Goal: Task Accomplishment & Management: Complete application form

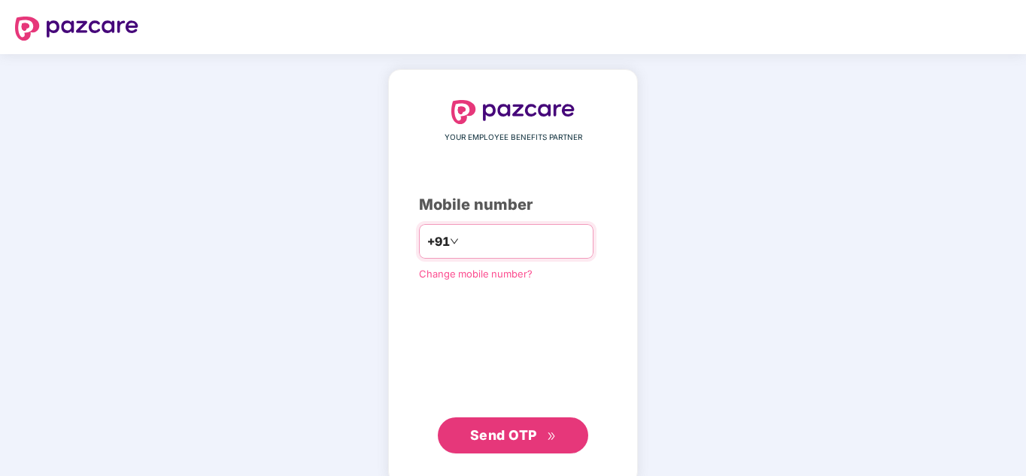
type input "**********"
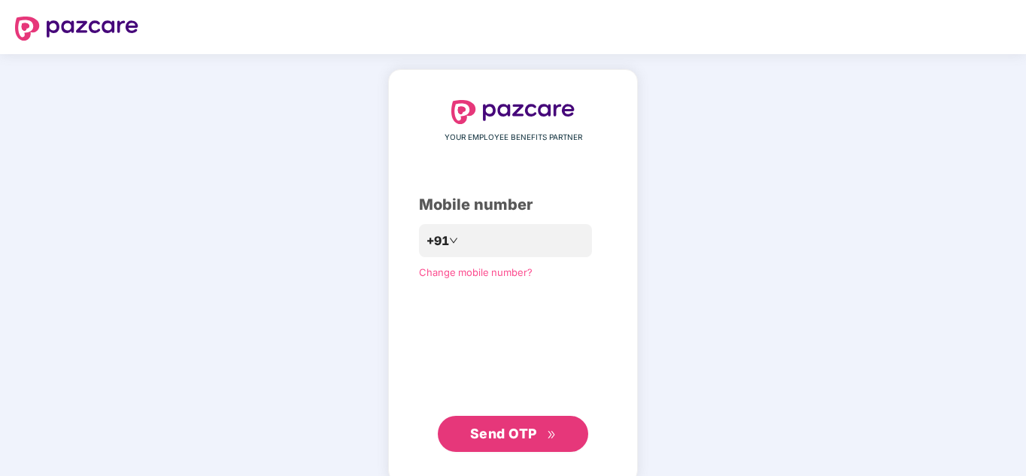
click at [488, 439] on span "Send OTP" at bounding box center [503, 434] width 67 height 16
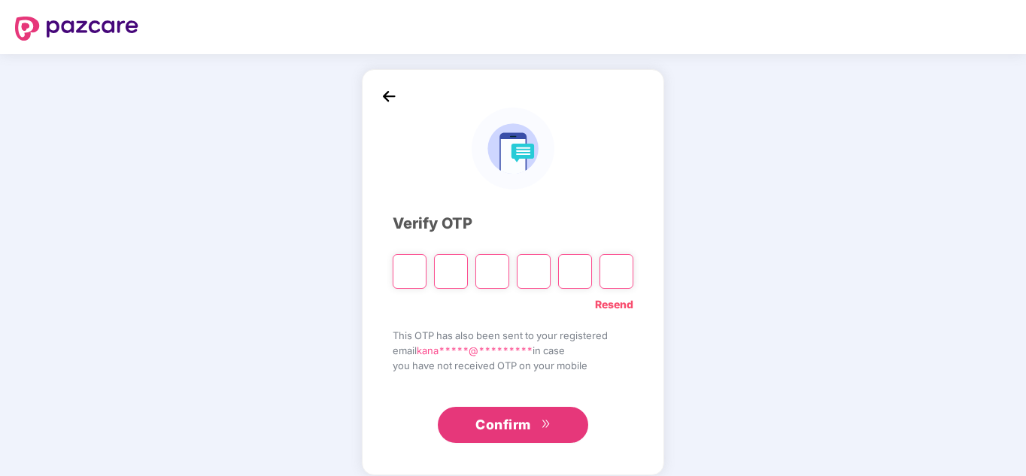
type input "*"
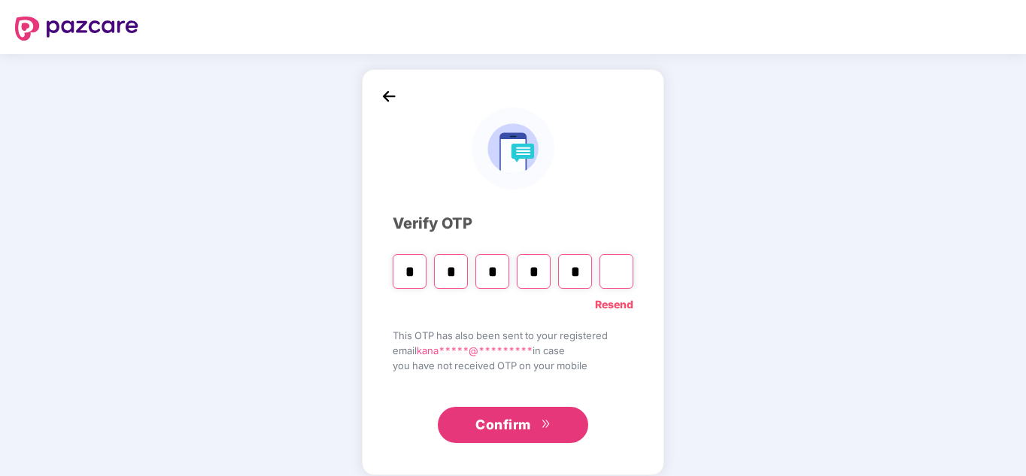
type input "*"
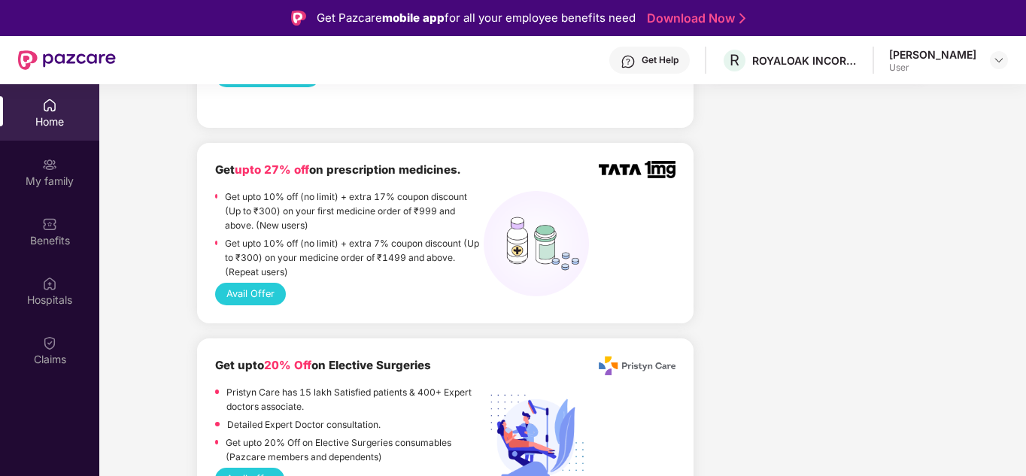
scroll to position [913, 0]
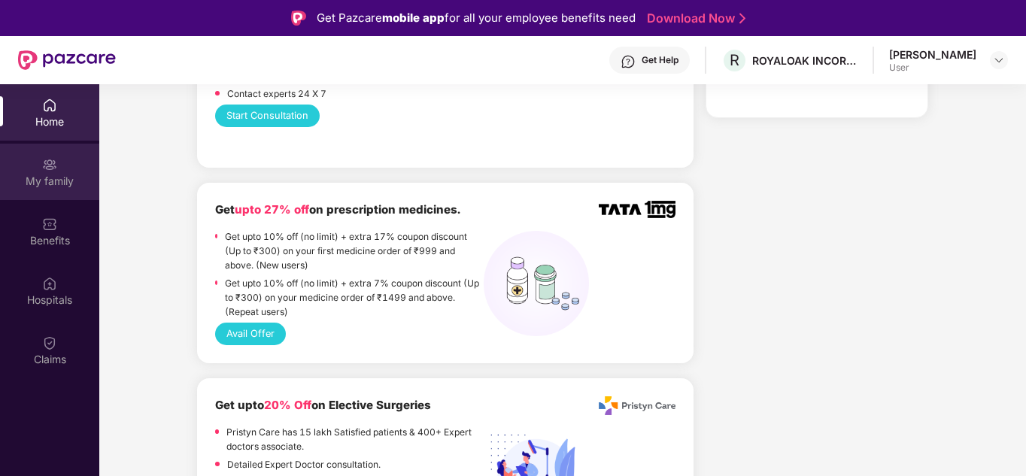
click at [50, 171] on img at bounding box center [49, 164] width 15 height 15
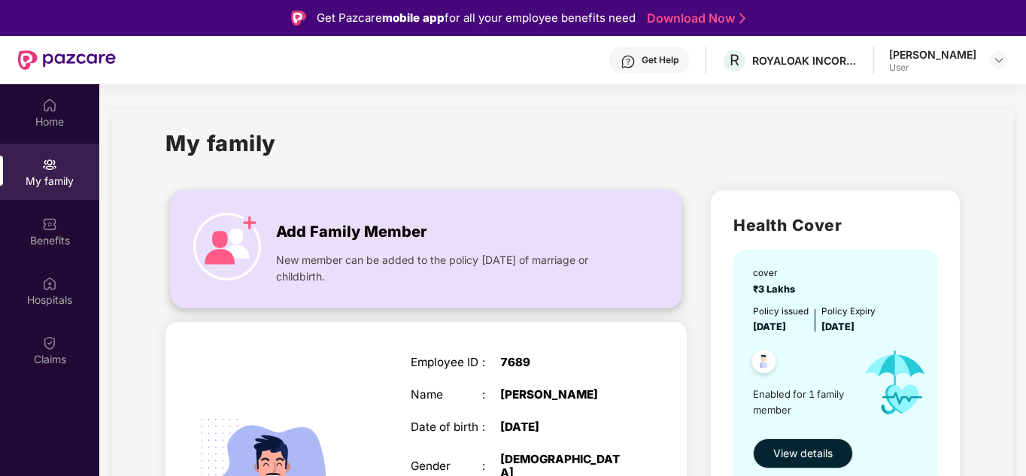
click at [446, 225] on div "Add Family Member" at bounding box center [450, 228] width 349 height 31
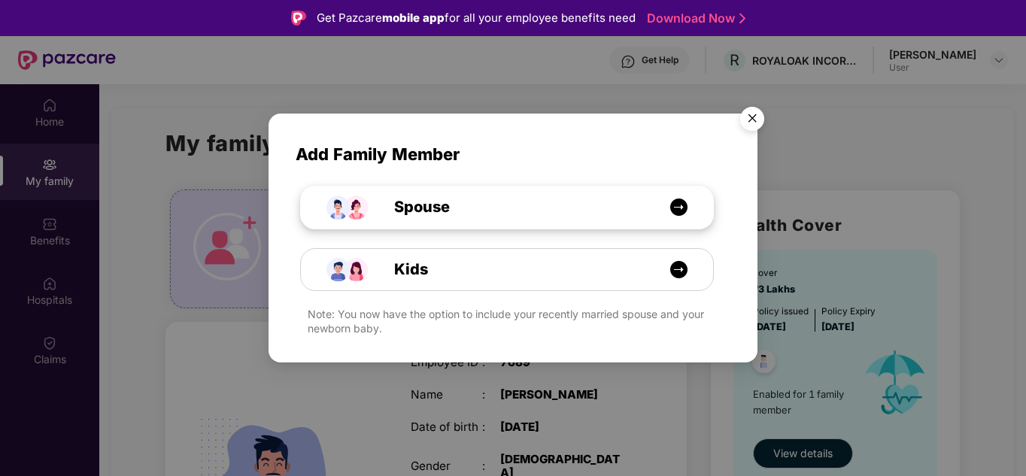
click at [678, 205] on img at bounding box center [679, 207] width 19 height 19
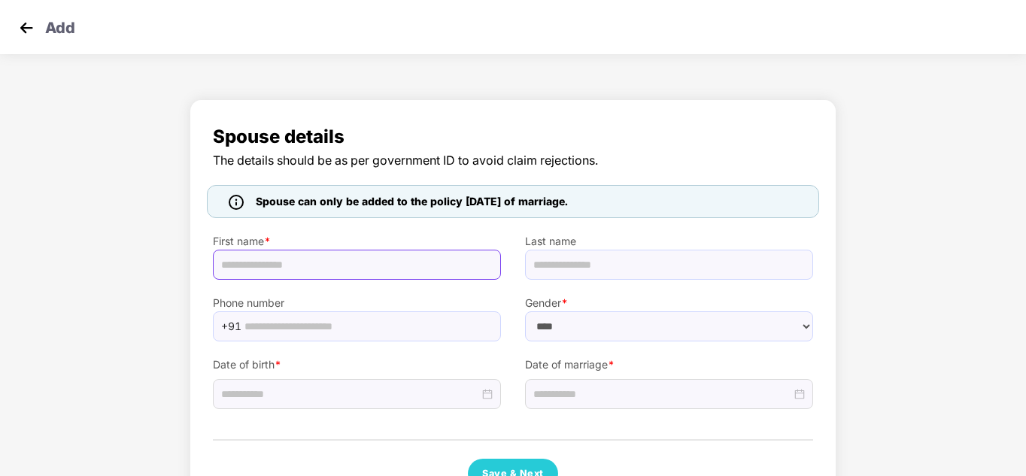
click at [354, 272] on input "text" at bounding box center [357, 265] width 288 height 30
select select "******"
type input "********"
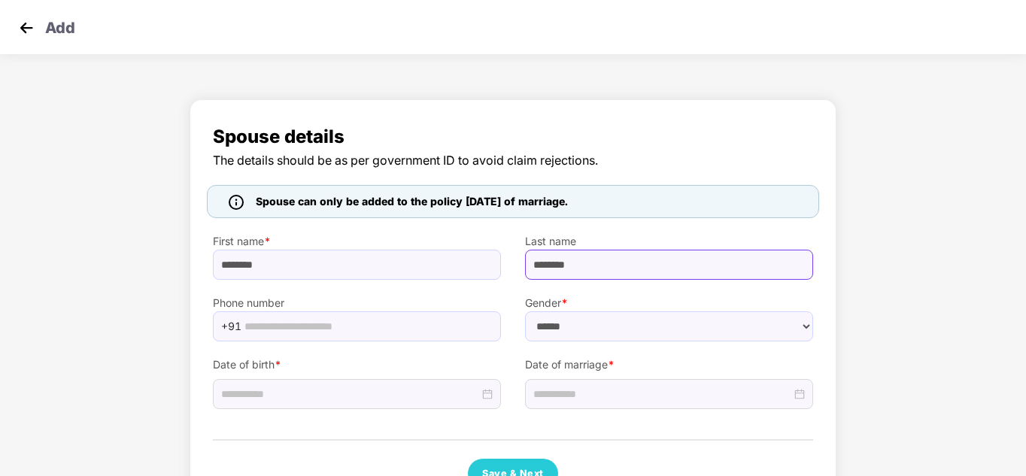
type input "********"
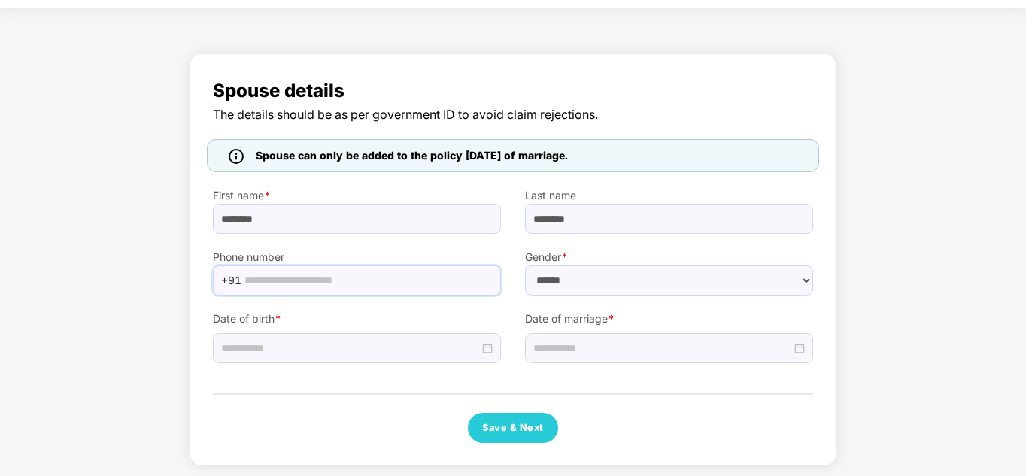
scroll to position [51, 0]
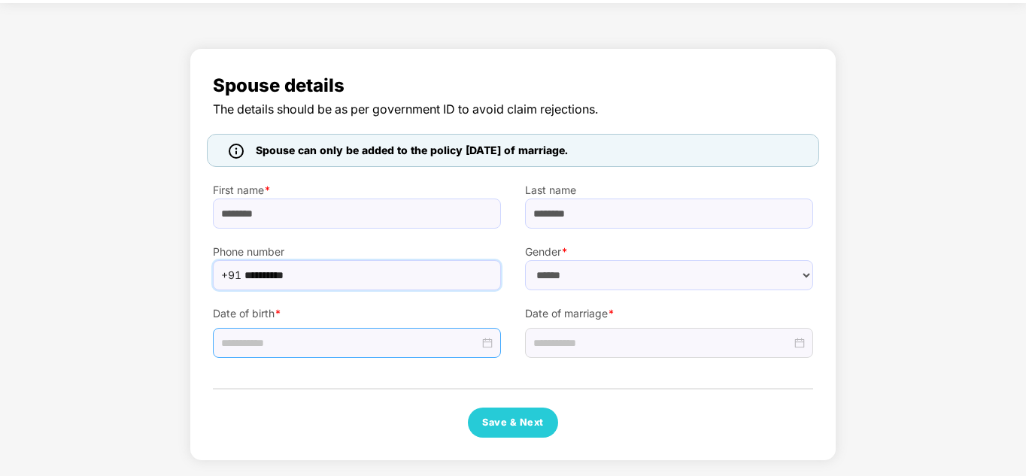
type input "**********"
click at [296, 348] on input at bounding box center [350, 343] width 258 height 17
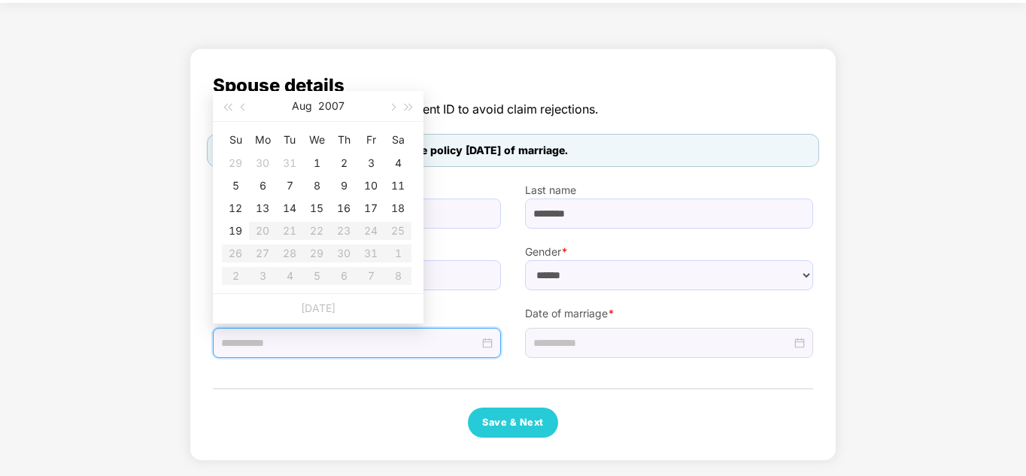
type input "**********"
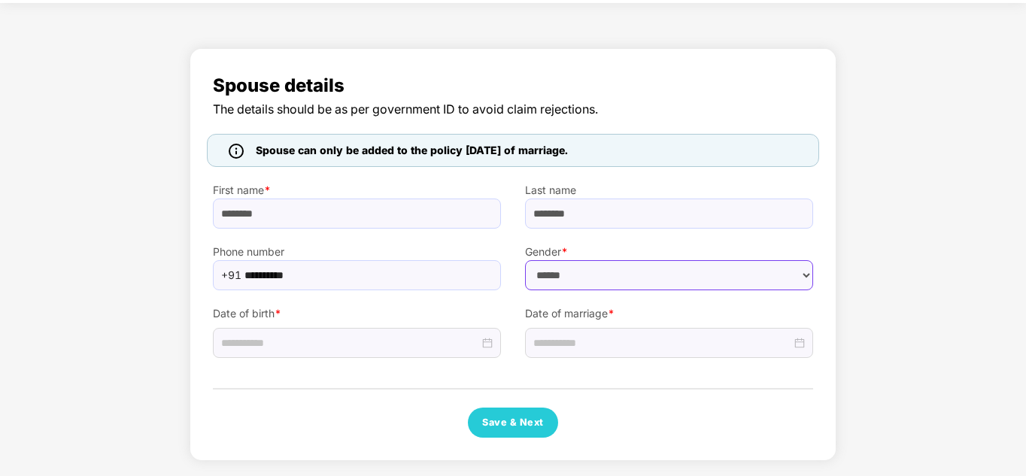
click at [724, 275] on select "****** **** ******" at bounding box center [669, 275] width 288 height 30
click at [525, 260] on select "****** **** ******" at bounding box center [669, 275] width 288 height 30
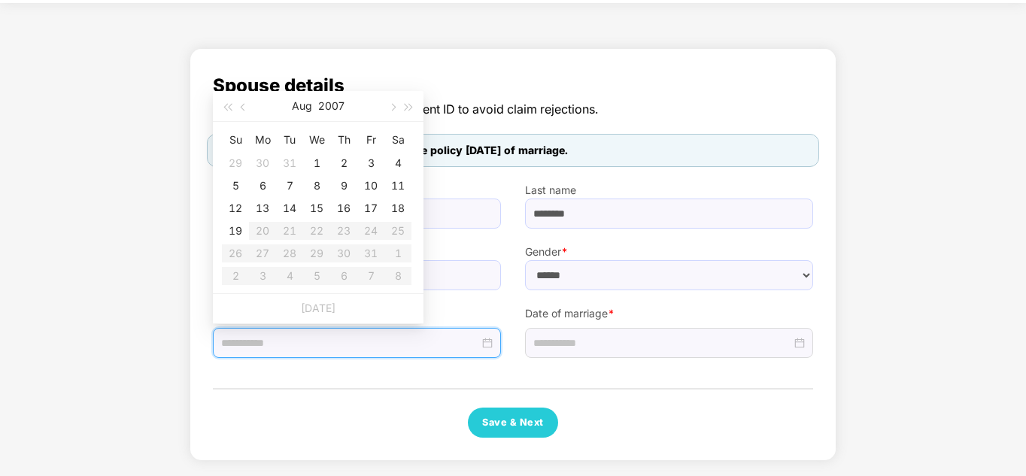
click at [303, 348] on input at bounding box center [350, 343] width 258 height 17
type input "**********"
click at [245, 107] on span "button" at bounding box center [245, 108] width 8 height 8
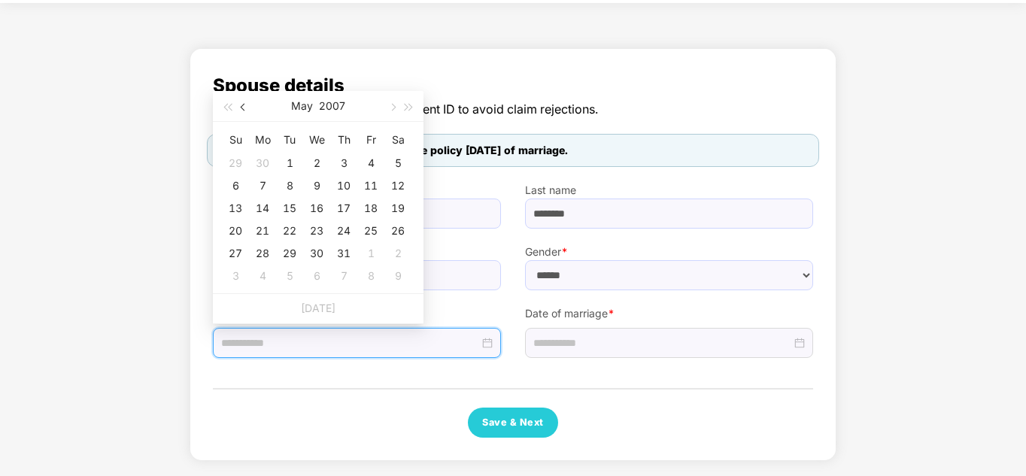
click at [245, 107] on span "button" at bounding box center [245, 108] width 8 height 8
type input "**********"
click at [335, 344] on input at bounding box center [350, 343] width 258 height 17
type input "**********"
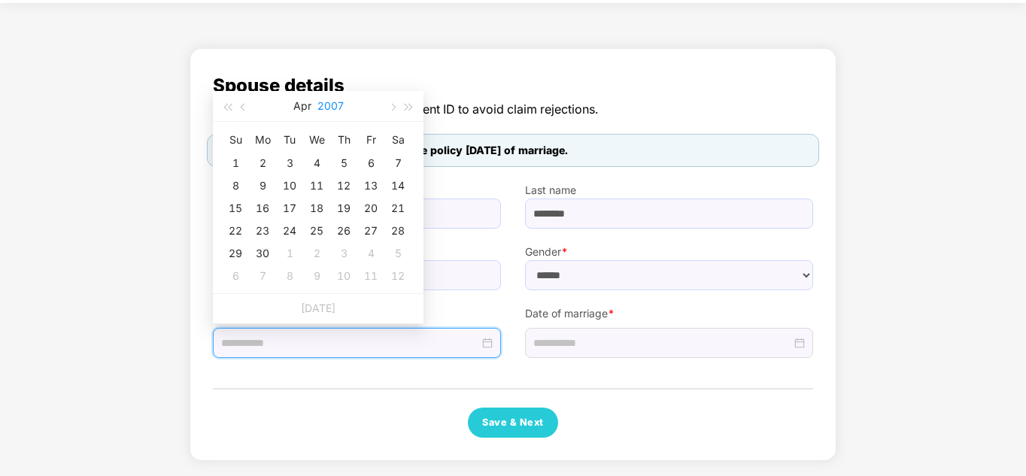
click at [318, 101] on button "2007" at bounding box center [331, 106] width 26 height 30
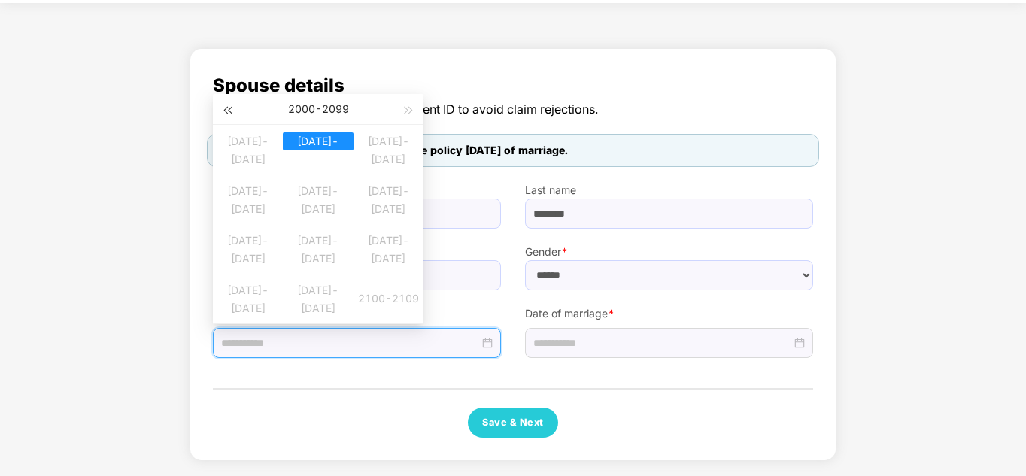
type input "**********"
click at [230, 112] on span "button" at bounding box center [227, 111] width 8 height 8
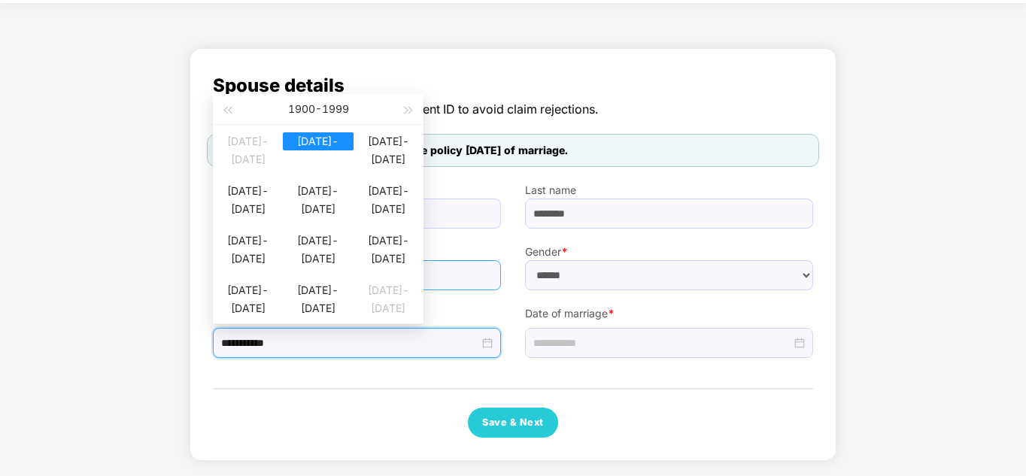
type input "**********"
click at [335, 299] on div "[DATE]-[DATE]" at bounding box center [318, 290] width 70 height 18
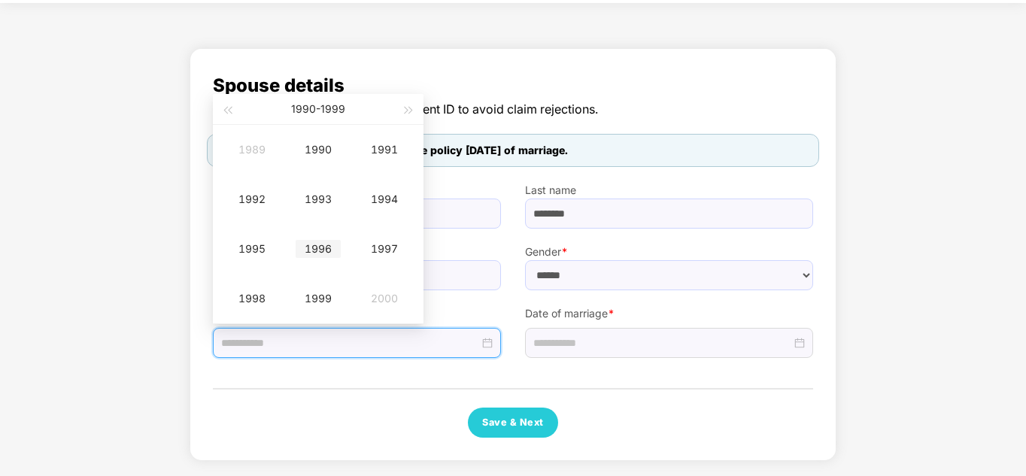
type input "**********"
click at [326, 250] on div "1996" at bounding box center [318, 249] width 45 height 18
type input "**********"
click at [323, 156] on div "Feb" at bounding box center [318, 150] width 45 height 18
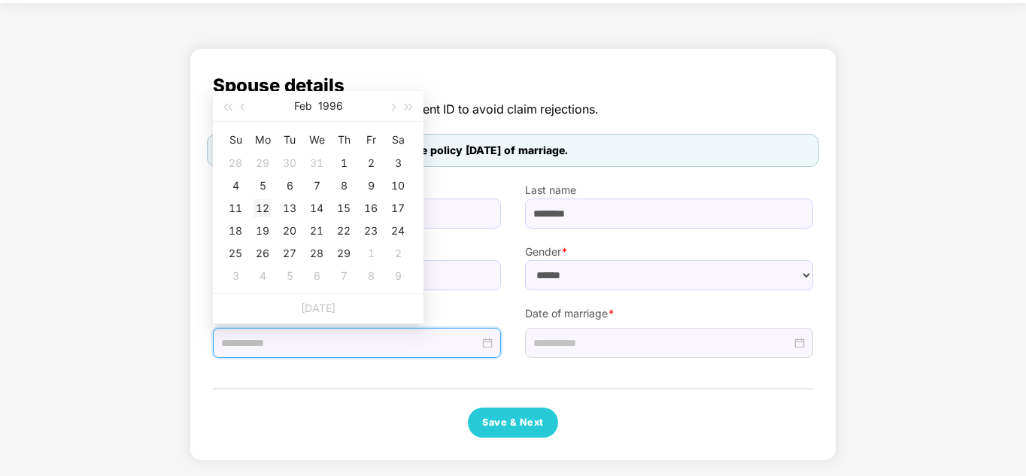
type input "**********"
click at [259, 210] on div "12" at bounding box center [263, 208] width 18 height 18
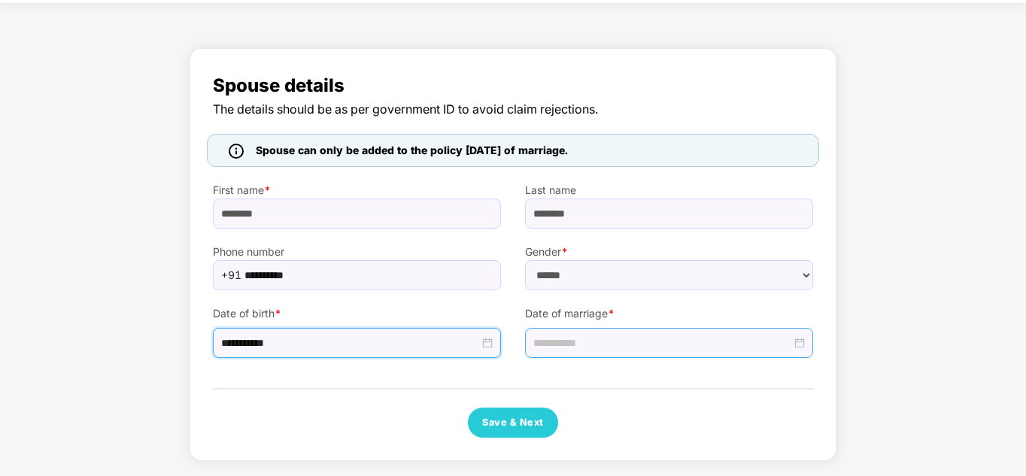
click at [630, 340] on input at bounding box center [662, 343] width 258 height 17
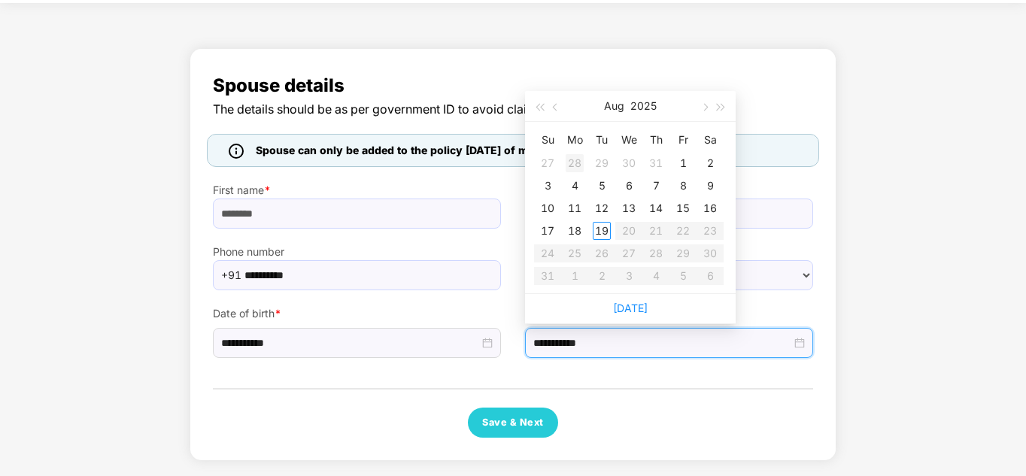
type input "**********"
click at [554, 103] on button "button" at bounding box center [556, 106] width 17 height 30
click at [628, 213] on table "Su Mo Tu We Th Fr Sa 27 28 29 30 1 2 3 4 5 6 7 8 9 10 11 12 13 14 15 16 17 18 1…" at bounding box center [629, 208] width 190 height 160
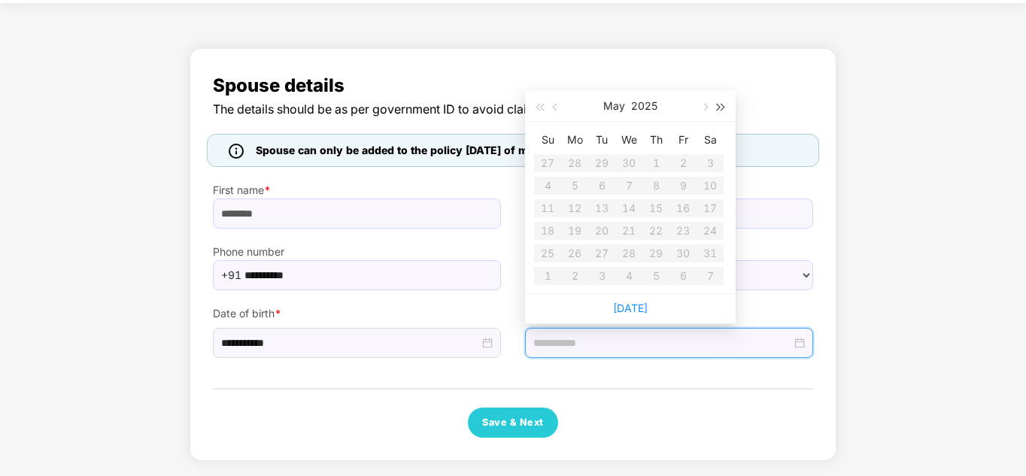
click at [720, 106] on span "button" at bounding box center [722, 108] width 8 height 8
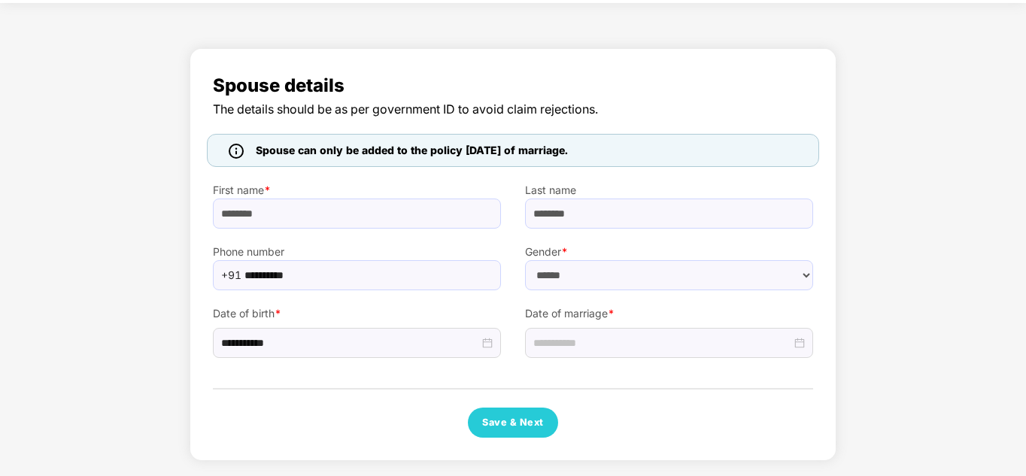
click at [857, 261] on div "**********" at bounding box center [513, 259] width 1026 height 436
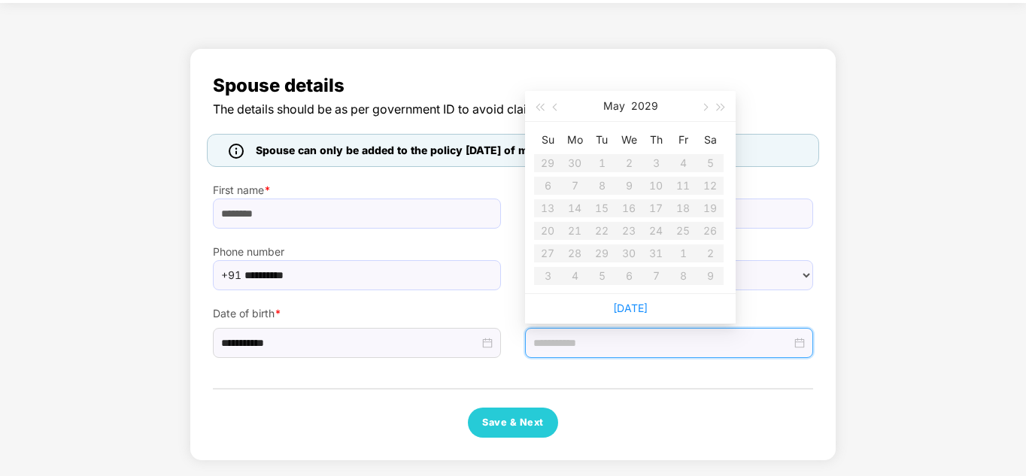
click at [652, 342] on input at bounding box center [662, 343] width 258 height 17
click at [728, 105] on button "button" at bounding box center [721, 106] width 17 height 30
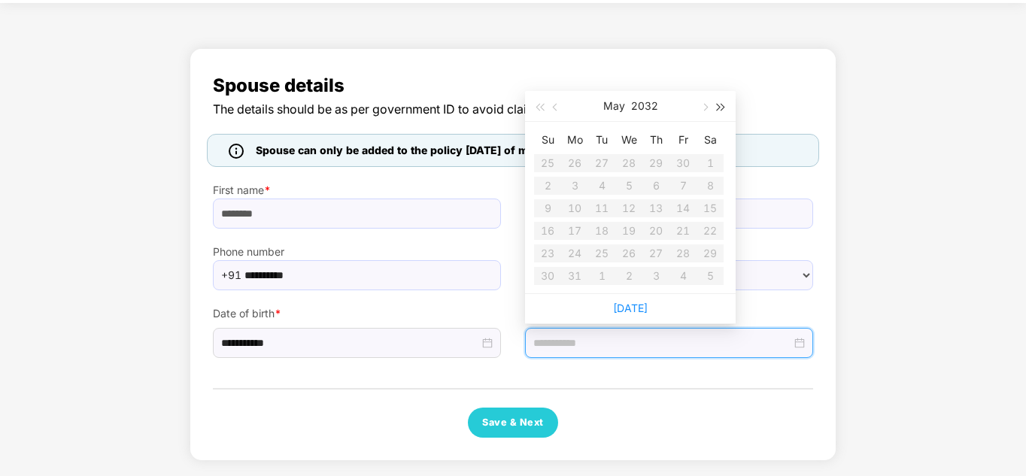
click at [728, 105] on button "button" at bounding box center [721, 106] width 17 height 30
click at [555, 102] on button "button" at bounding box center [556, 106] width 17 height 30
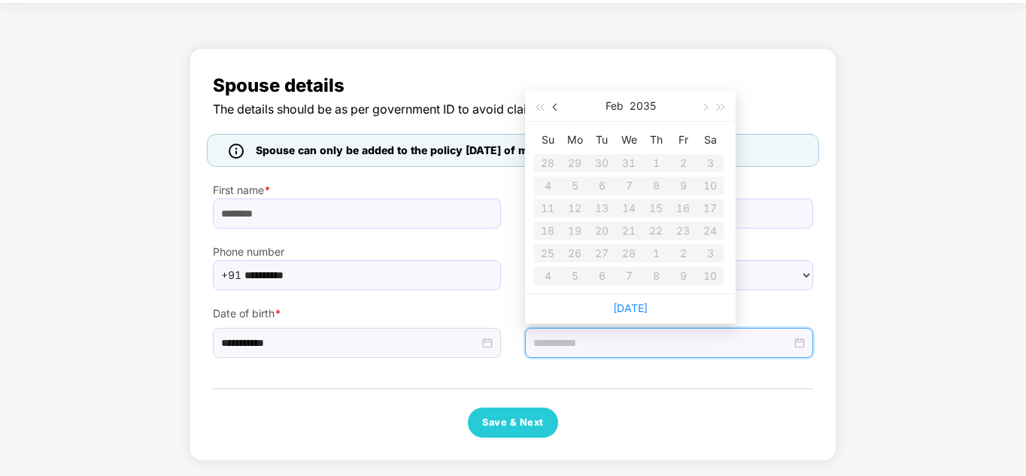
click at [555, 102] on button "button" at bounding box center [556, 106] width 17 height 30
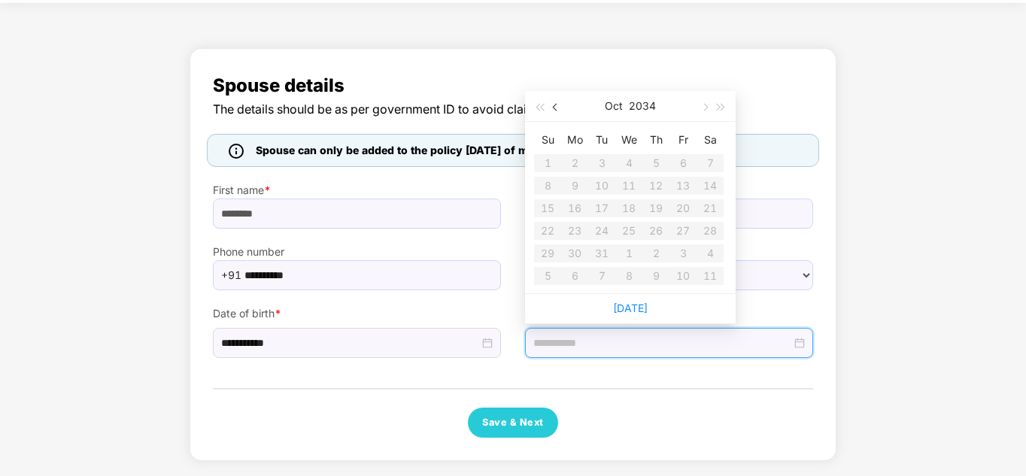
click at [555, 102] on button "button" at bounding box center [556, 106] width 17 height 30
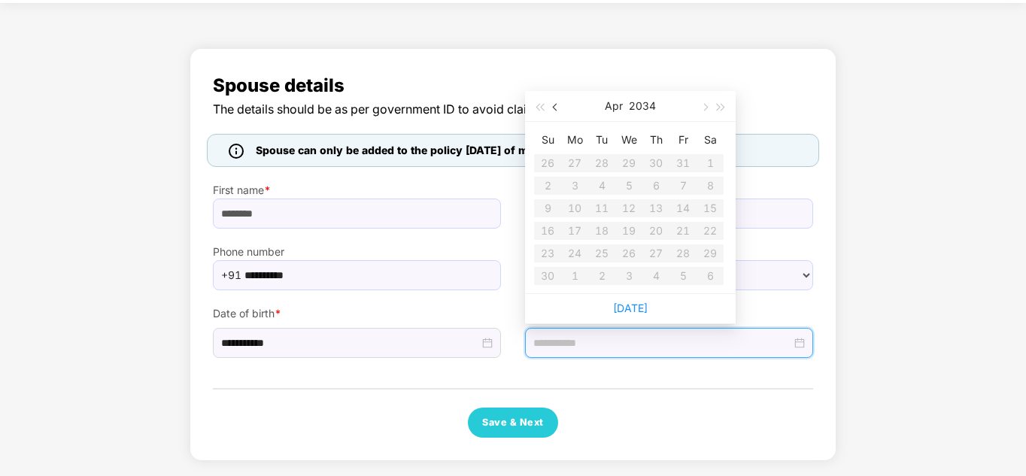
click at [555, 102] on button "button" at bounding box center [556, 106] width 17 height 30
click at [631, 305] on link "[DATE]" at bounding box center [630, 308] width 35 height 13
click at [618, 339] on input "**********" at bounding box center [662, 343] width 258 height 17
click at [552, 105] on button "button" at bounding box center [556, 106] width 17 height 30
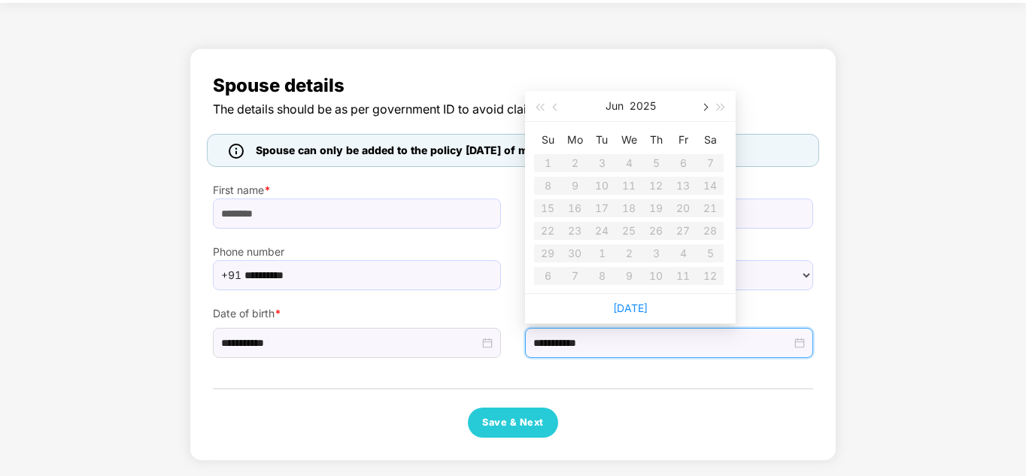
click at [705, 104] on span "button" at bounding box center [705, 108] width 8 height 8
type input "**********"
click at [574, 231] on div "21" at bounding box center [575, 231] width 18 height 18
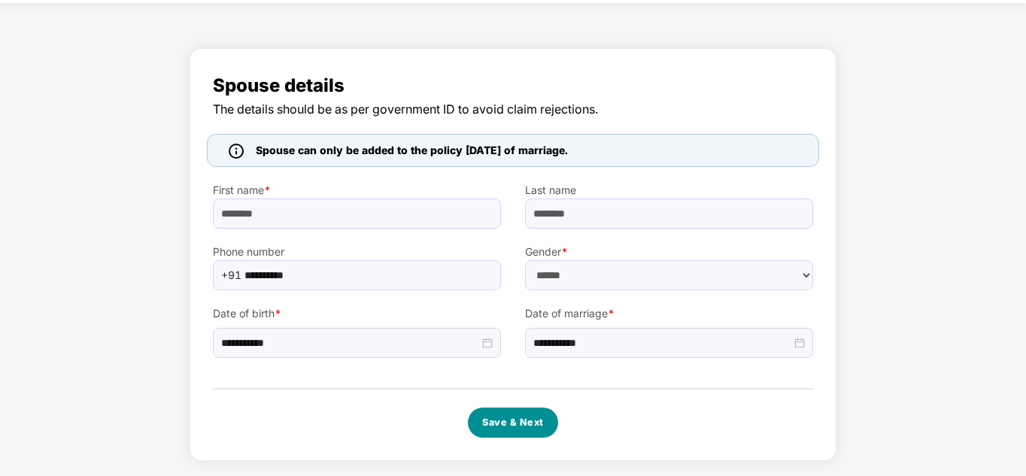
click at [522, 425] on button "Save & Next" at bounding box center [513, 423] width 90 height 30
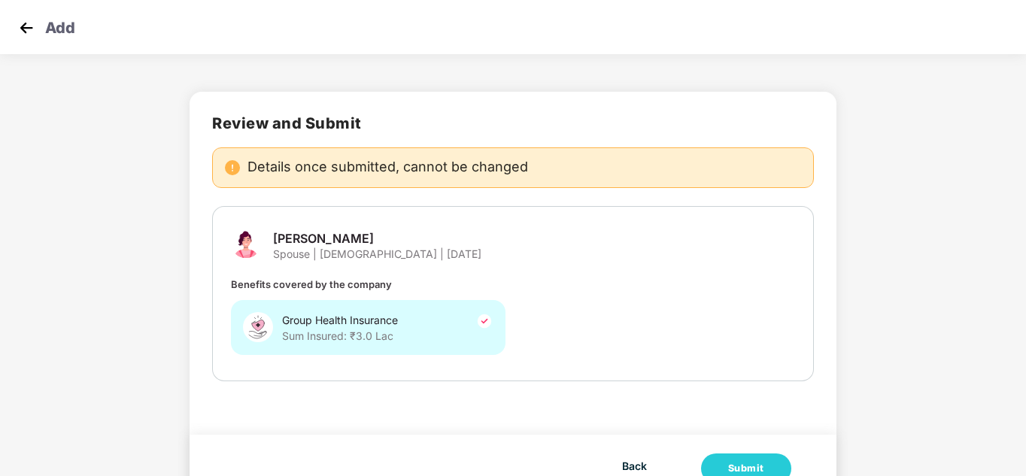
scroll to position [41, 0]
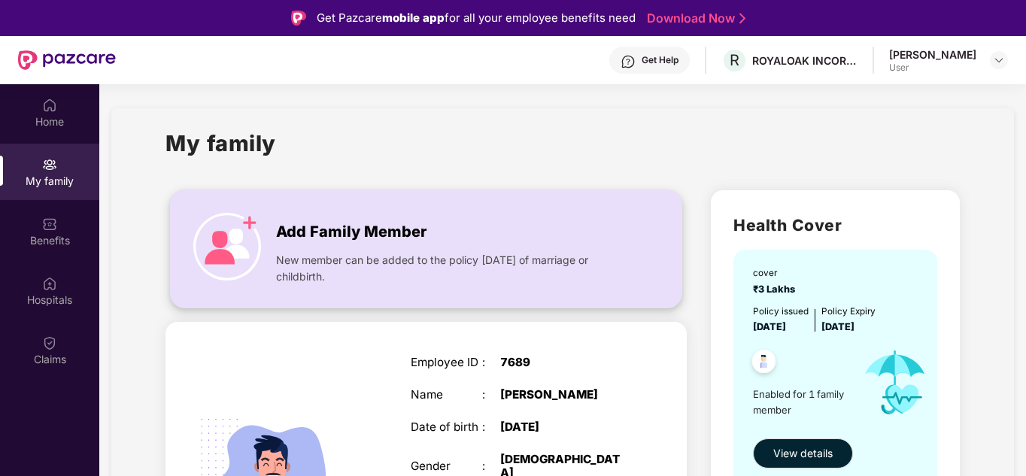
click at [467, 248] on div "New member can be added to the policy [DATE] of marriage or childbirth." at bounding box center [450, 265] width 349 height 41
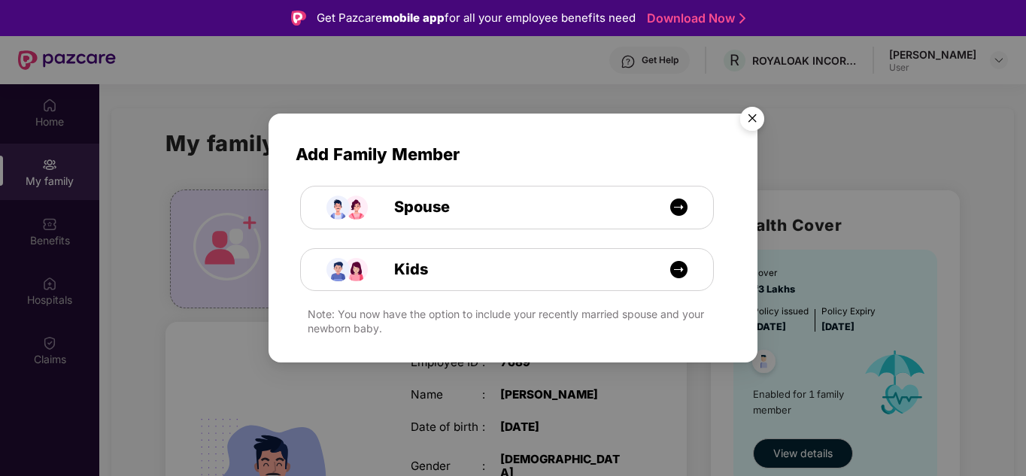
click at [750, 125] on img "Close" at bounding box center [752, 121] width 42 height 42
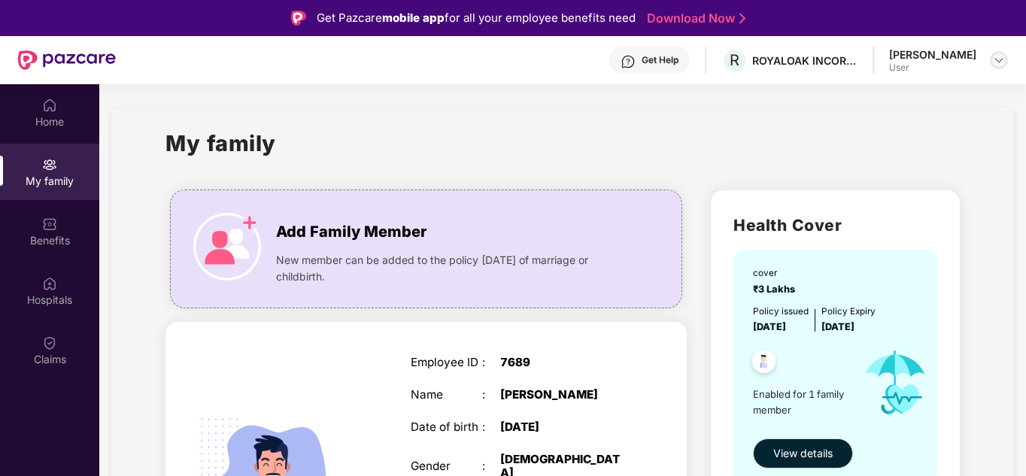
click at [998, 62] on img at bounding box center [999, 60] width 12 height 12
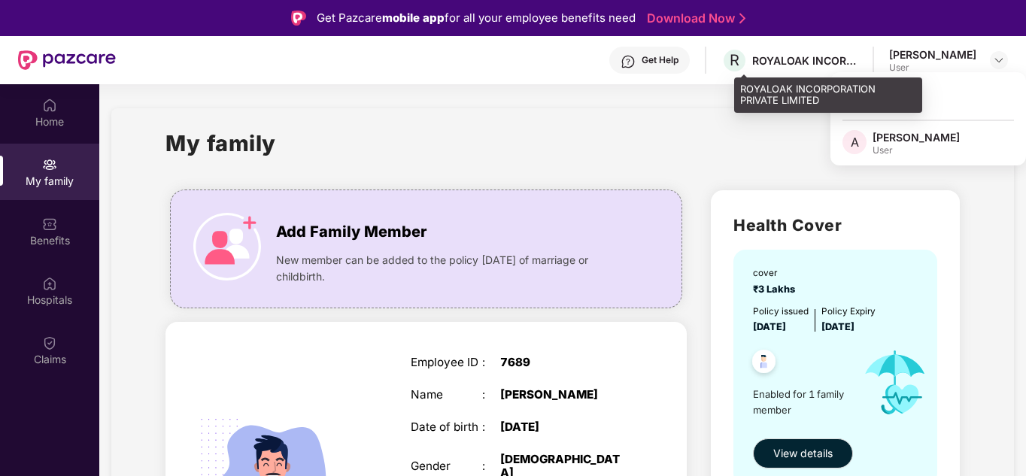
click at [846, 58] on div "ROYALOAK INCORPORATION PRIVATE LIMITED" at bounding box center [804, 60] width 105 height 14
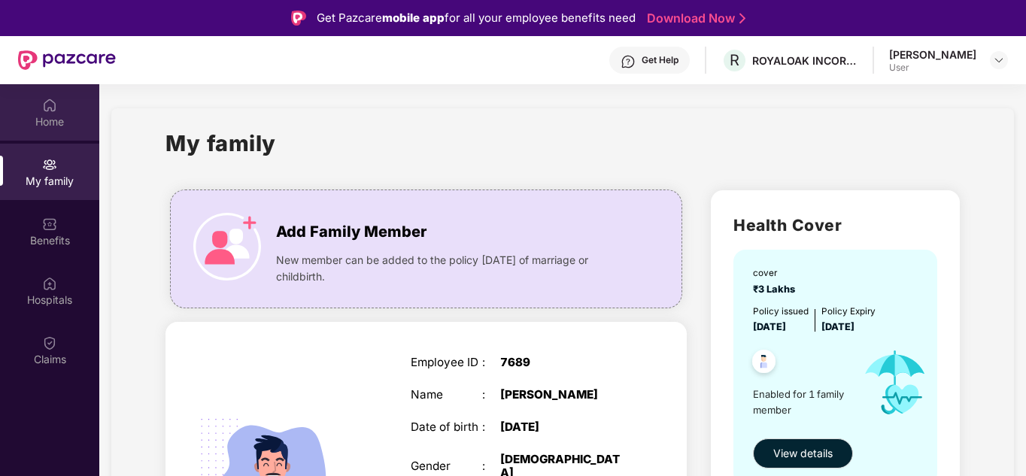
click at [46, 126] on div "Home" at bounding box center [49, 121] width 99 height 15
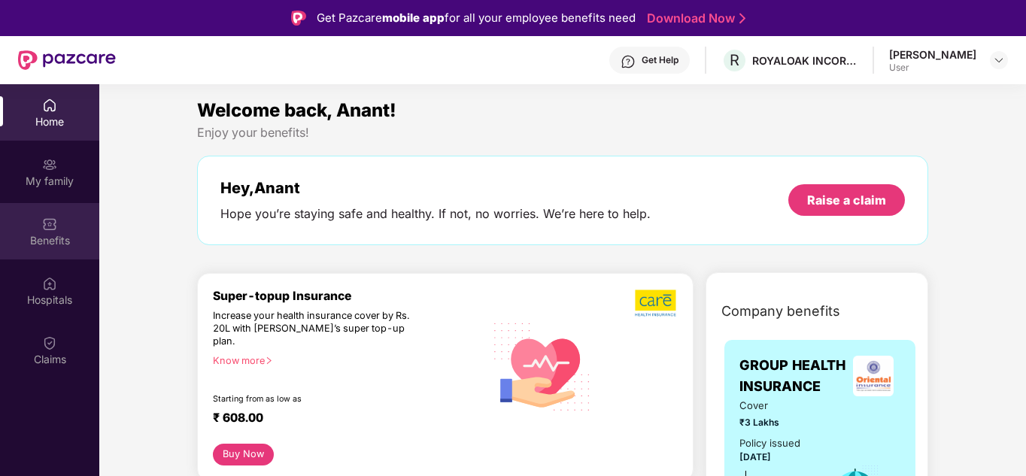
click at [54, 233] on div "Benefits" at bounding box center [49, 240] width 99 height 15
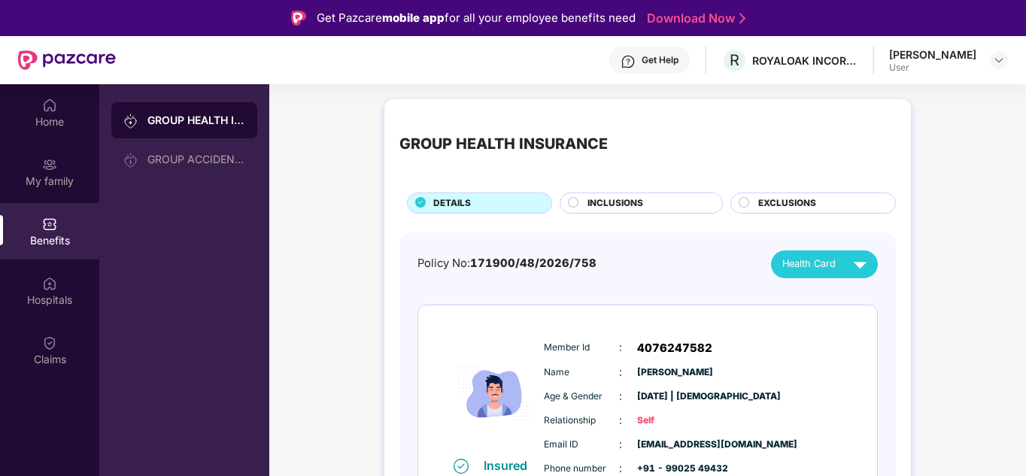
click at [664, 199] on div "INCLUSIONS" at bounding box center [647, 204] width 135 height 17
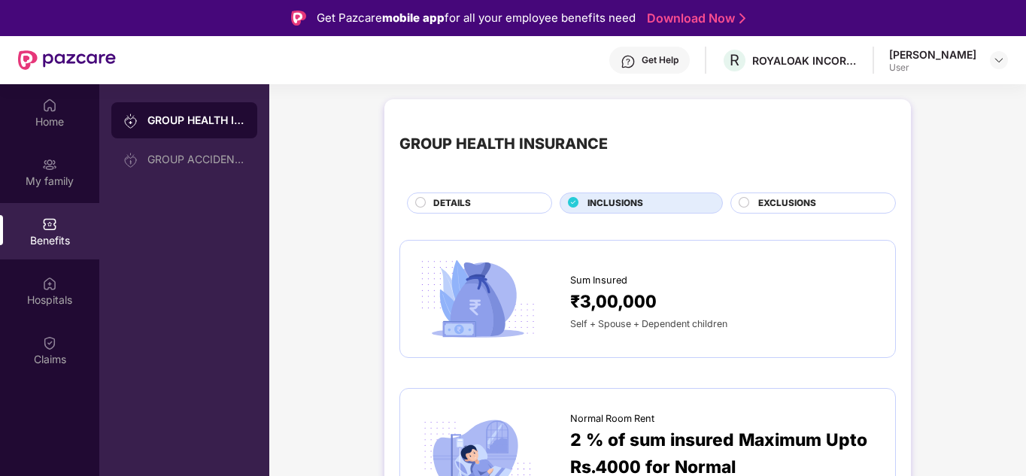
click at [773, 201] on span "EXCLUSIONS" at bounding box center [787, 203] width 58 height 14
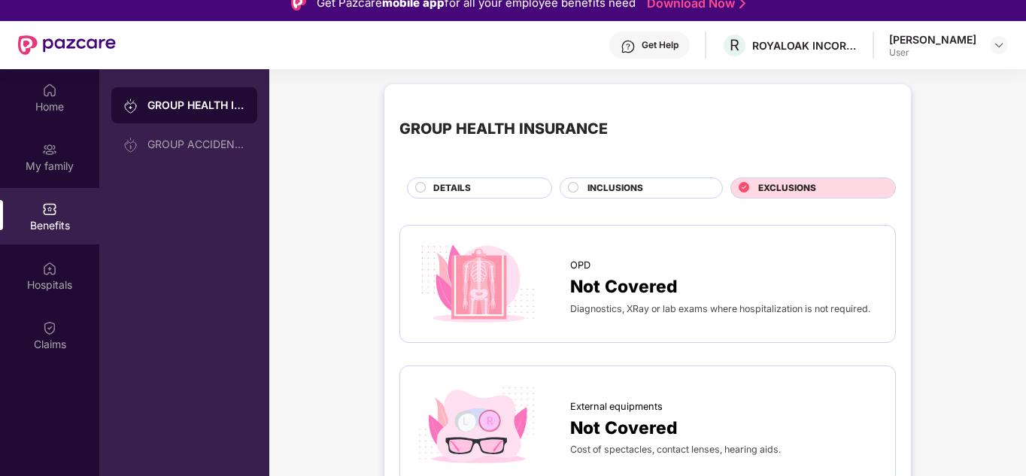
scroll to position [14, 0]
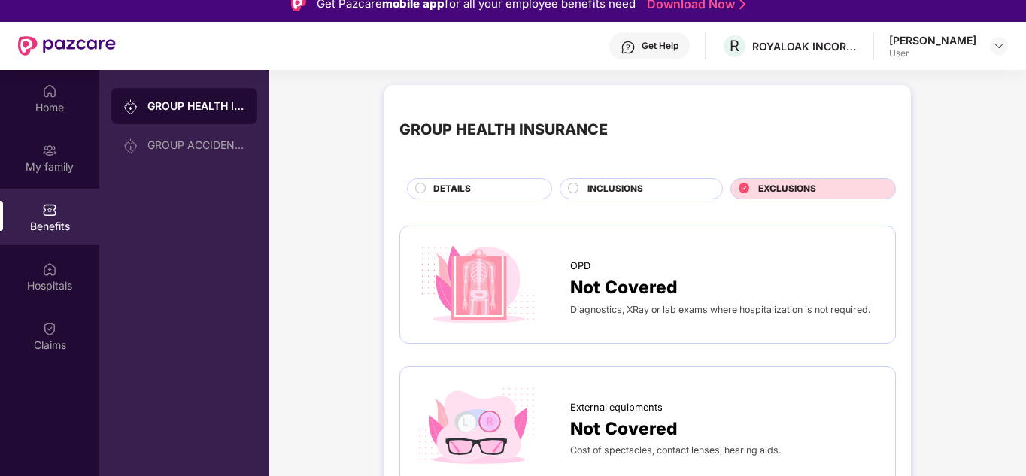
click at [609, 184] on span "INCLUSIONS" at bounding box center [616, 189] width 56 height 14
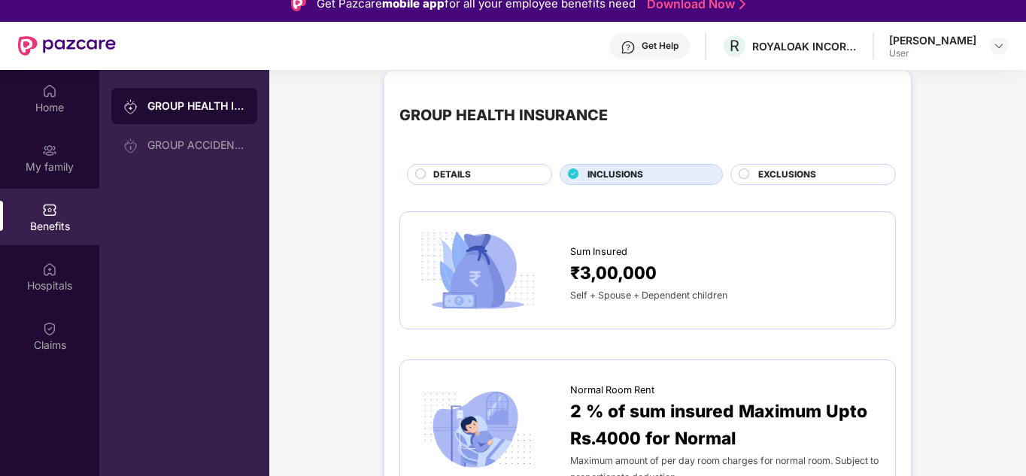
scroll to position [14, 0]
click at [465, 180] on span "DETAILS" at bounding box center [452, 176] width 38 height 14
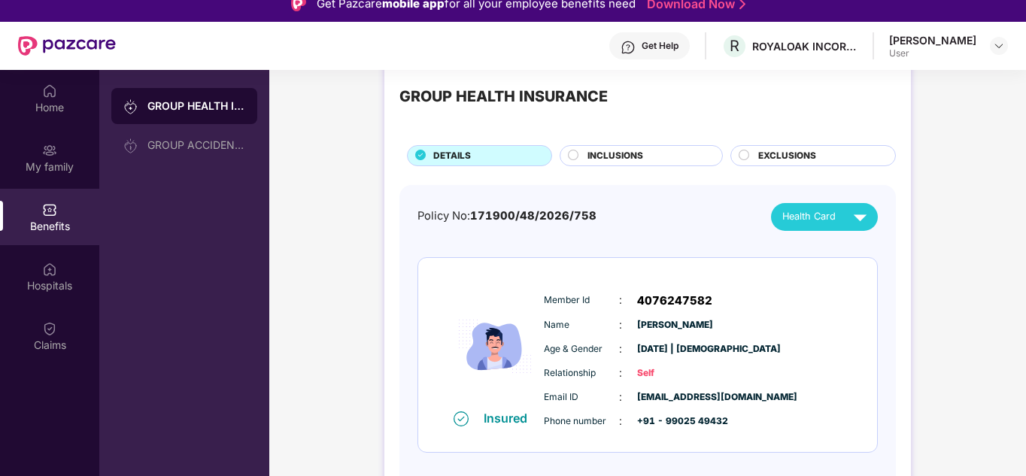
scroll to position [0, 0]
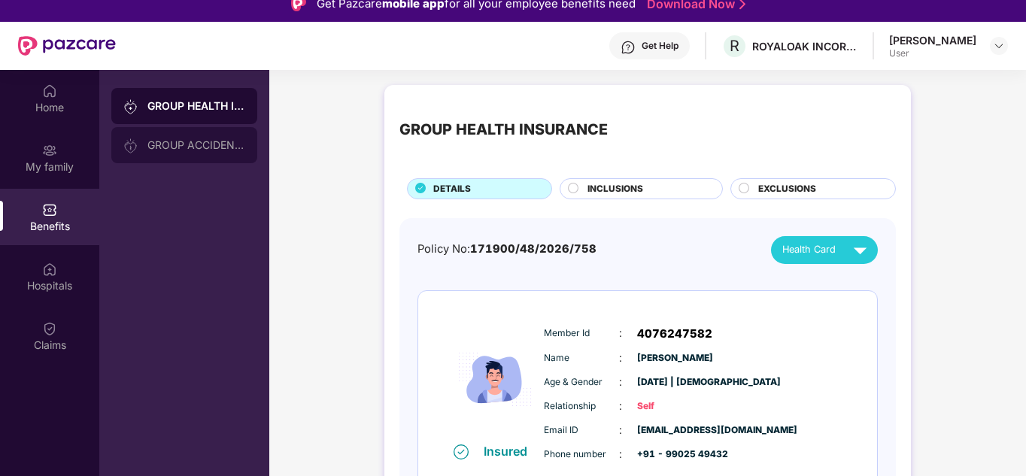
click at [196, 140] on div "GROUP ACCIDENTAL INSURANCE" at bounding box center [196, 145] width 98 height 12
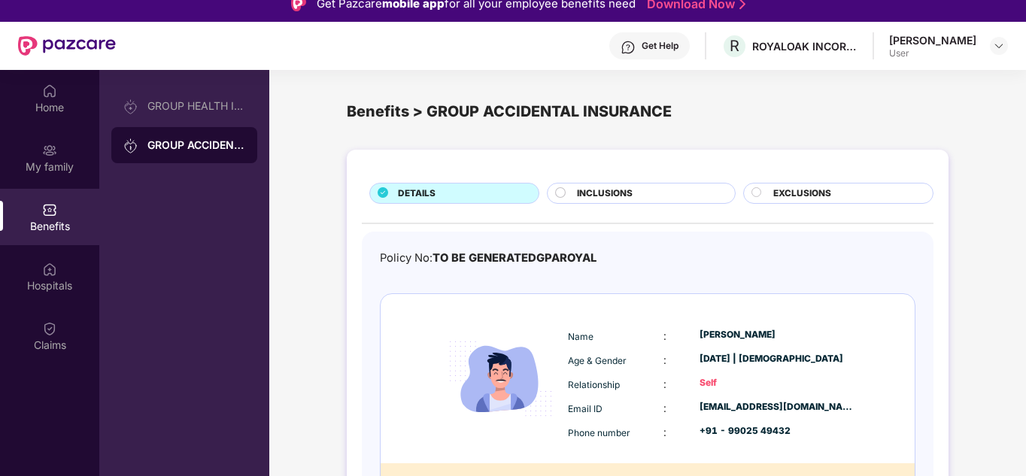
click at [668, 187] on div "INCLUSIONS" at bounding box center [648, 195] width 157 height 17
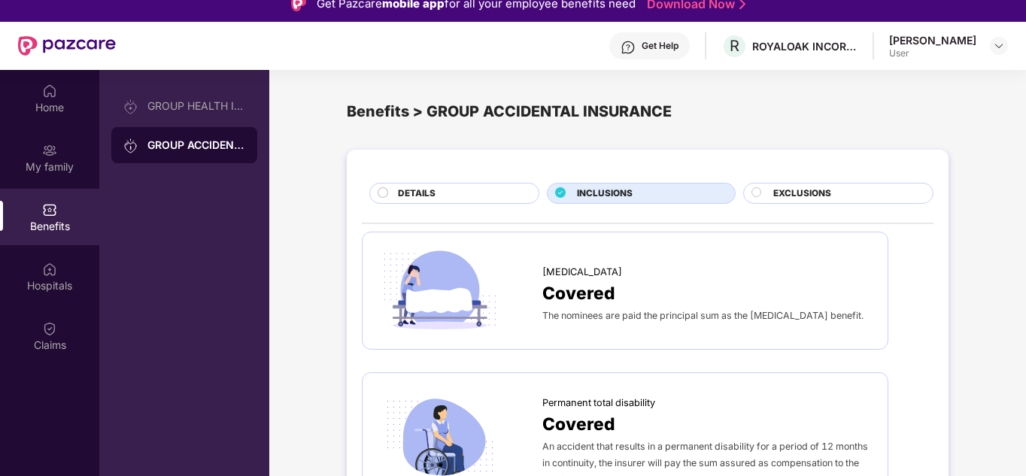
click at [450, 195] on div "DETAILS" at bounding box center [461, 195] width 141 height 17
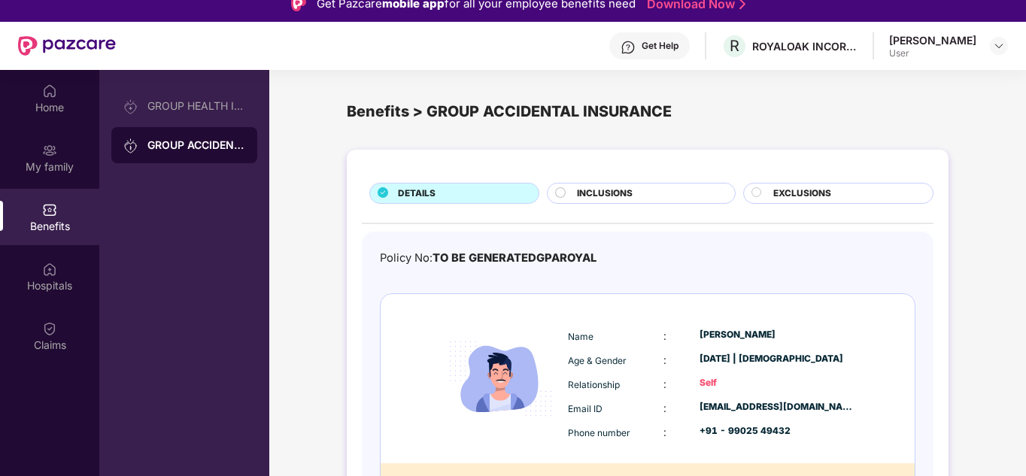
scroll to position [53, 0]
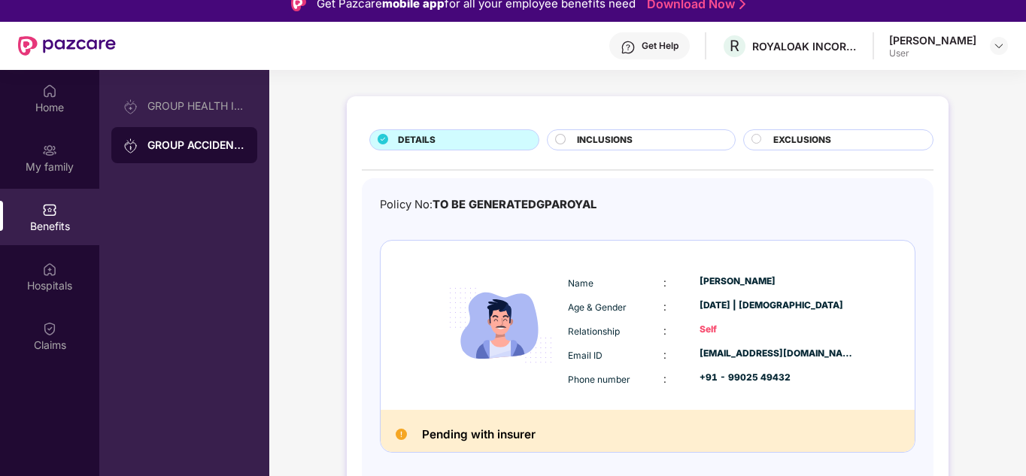
click at [830, 429] on div "Pending with insurer" at bounding box center [648, 431] width 534 height 42
click at [516, 445] on div "Pending with insurer" at bounding box center [648, 431] width 534 height 42
click at [604, 134] on span "INCLUSIONS" at bounding box center [605, 140] width 56 height 14
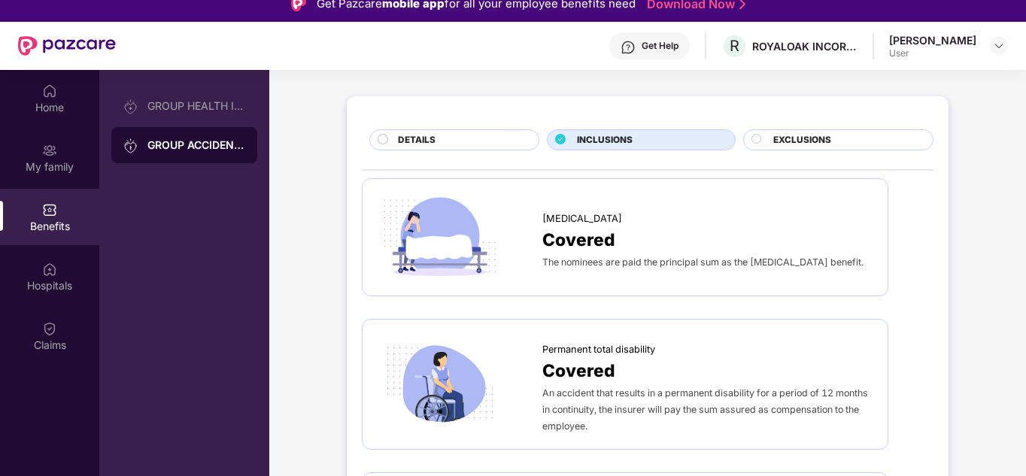
click at [804, 142] on span "EXCLUSIONS" at bounding box center [802, 140] width 58 height 14
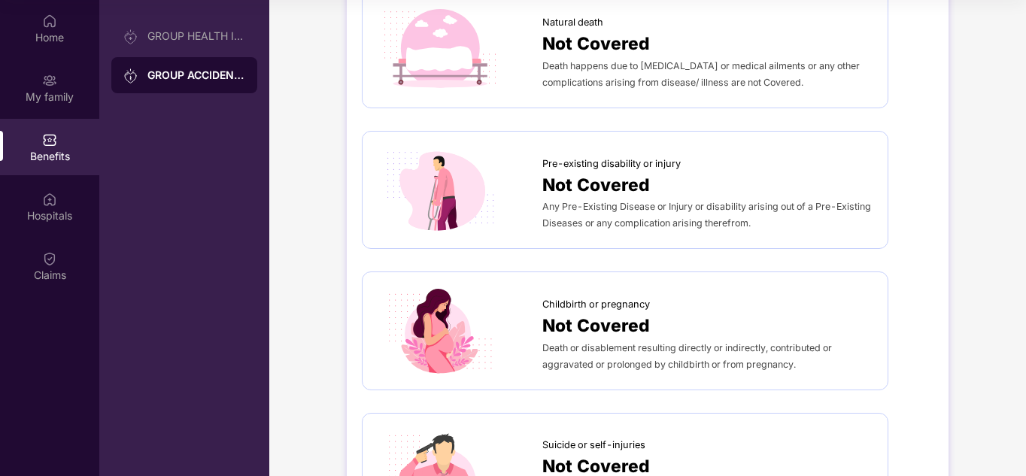
scroll to position [175, 0]
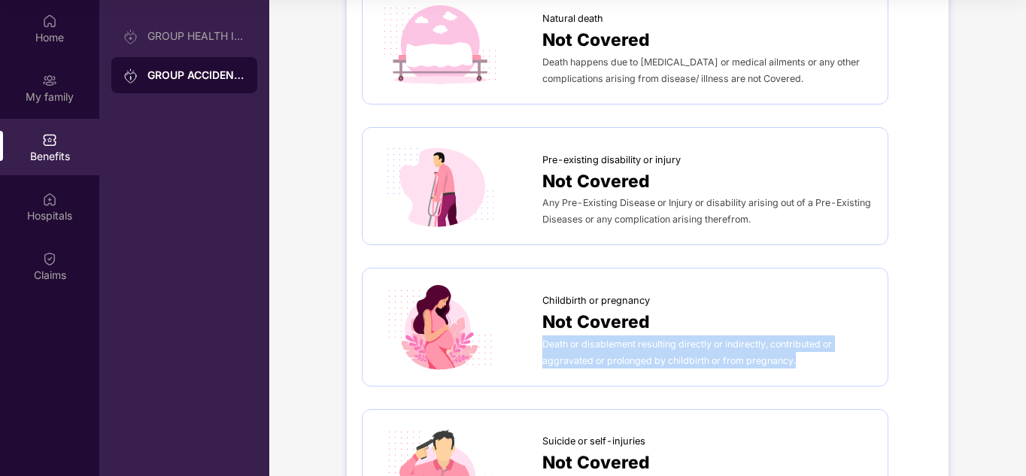
drag, startPoint x: 796, startPoint y: 364, endPoint x: 542, endPoint y: 345, distance: 254.3
click at [542, 345] on div "Death or disablement resulting directly or indirectly, contributed or aggravate…" at bounding box center [707, 352] width 330 height 33
copy span "Death or disablement resulting directly or indirectly, contributed or aggravate…"
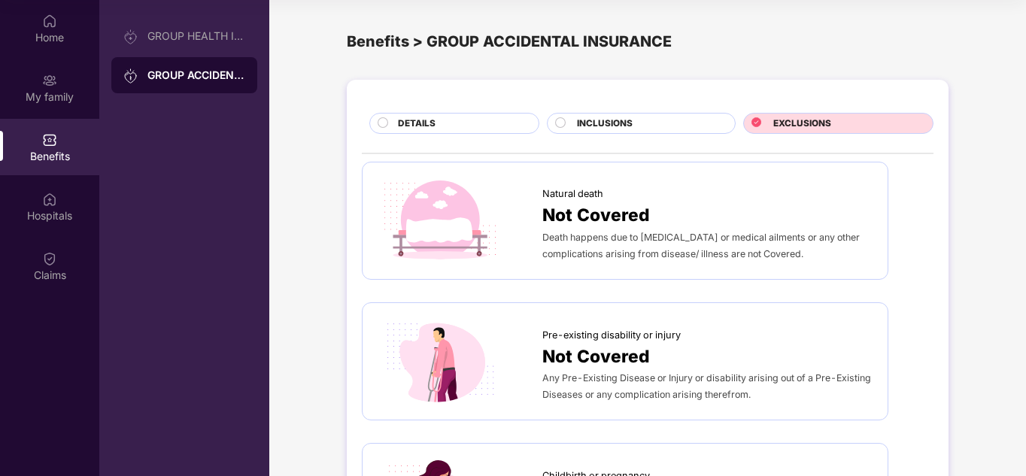
scroll to position [0, 0]
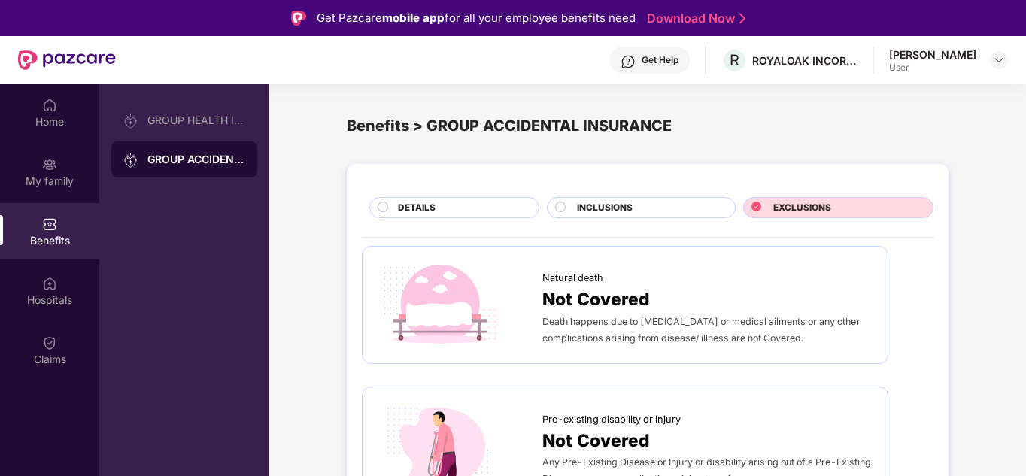
click at [637, 212] on div "INCLUSIONS" at bounding box center [648, 209] width 157 height 17
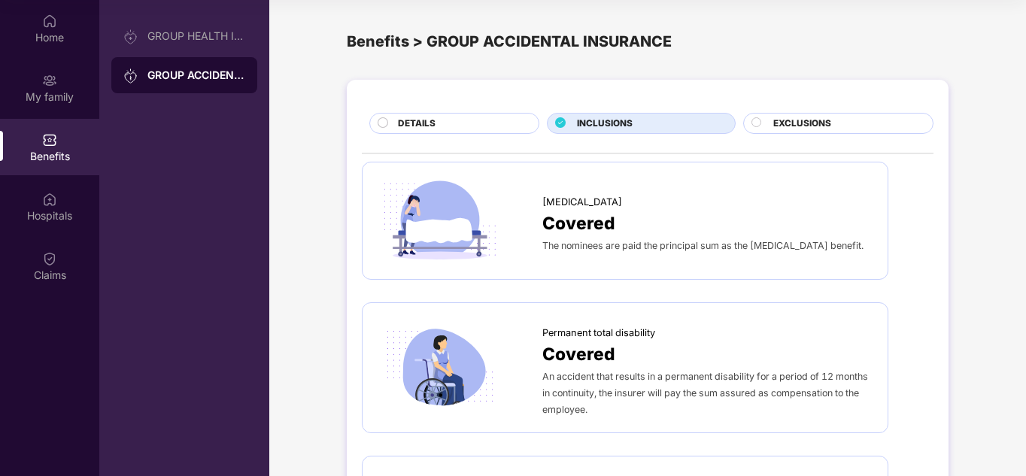
click at [462, 127] on div "DETAILS" at bounding box center [461, 125] width 141 height 17
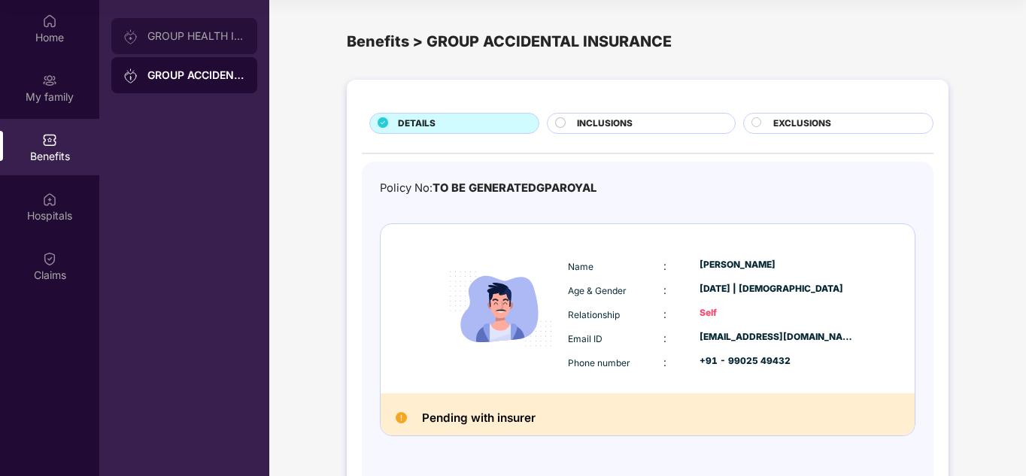
click at [191, 34] on div "GROUP HEALTH INSURANCE" at bounding box center [196, 36] width 98 height 12
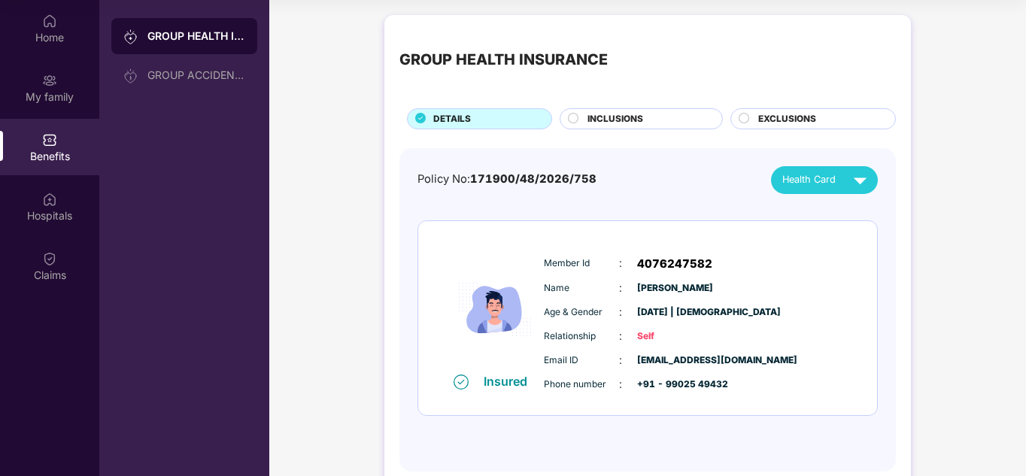
click at [618, 123] on span "INCLUSIONS" at bounding box center [616, 119] width 56 height 14
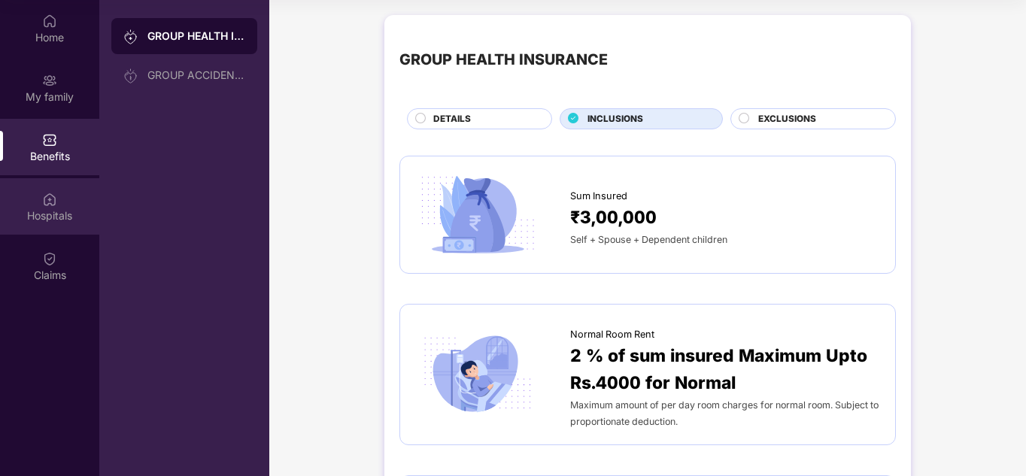
click at [53, 218] on div "Hospitals" at bounding box center [49, 215] width 99 height 15
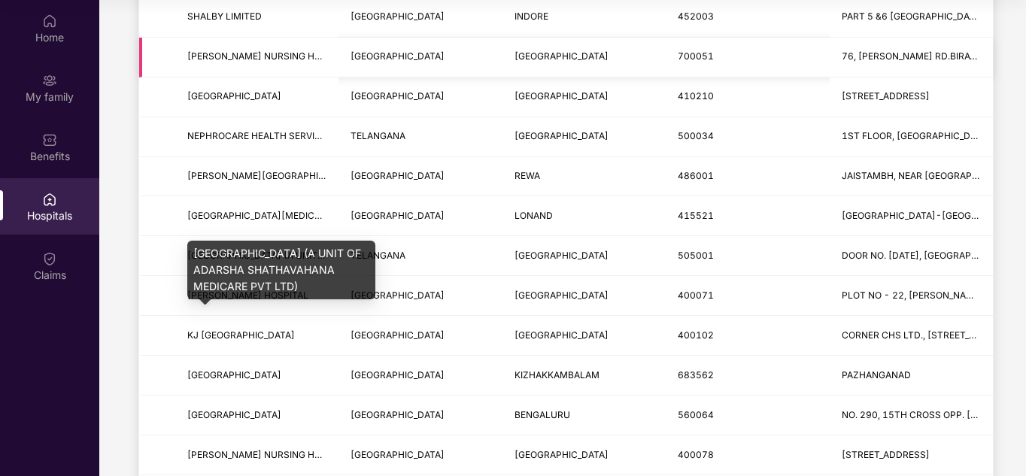
scroll to position [275, 0]
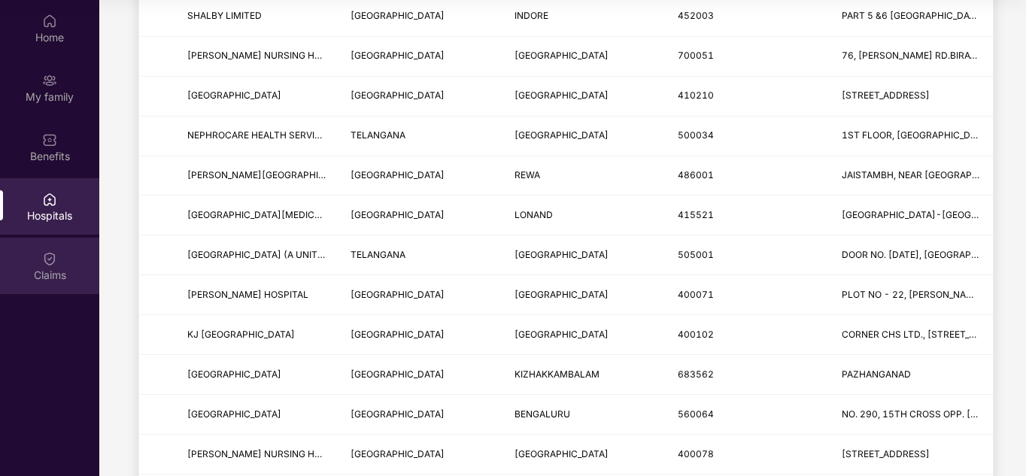
click at [53, 257] on img at bounding box center [49, 258] width 15 height 15
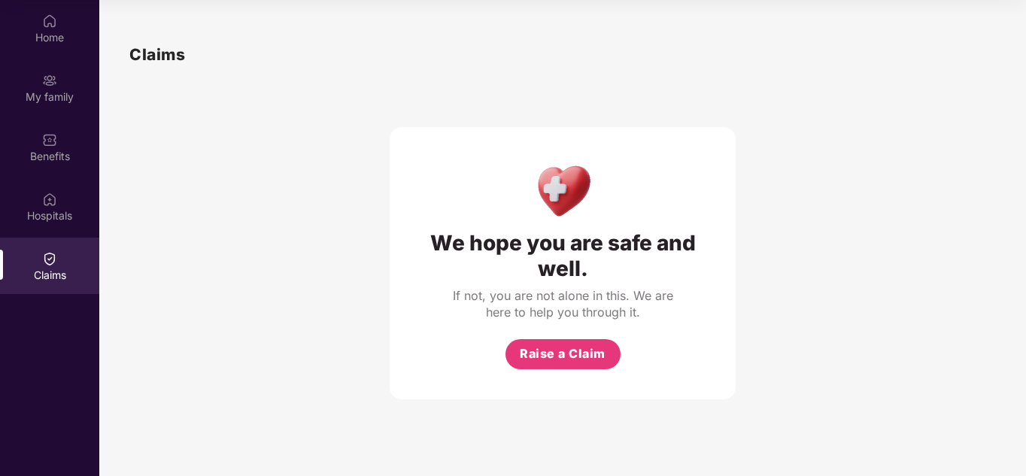
scroll to position [0, 0]
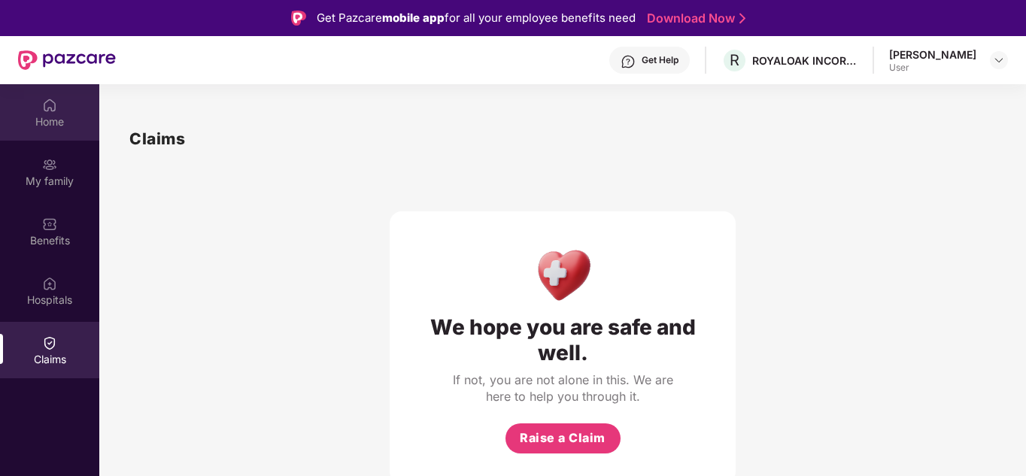
click at [56, 114] on div "Home" at bounding box center [49, 121] width 99 height 15
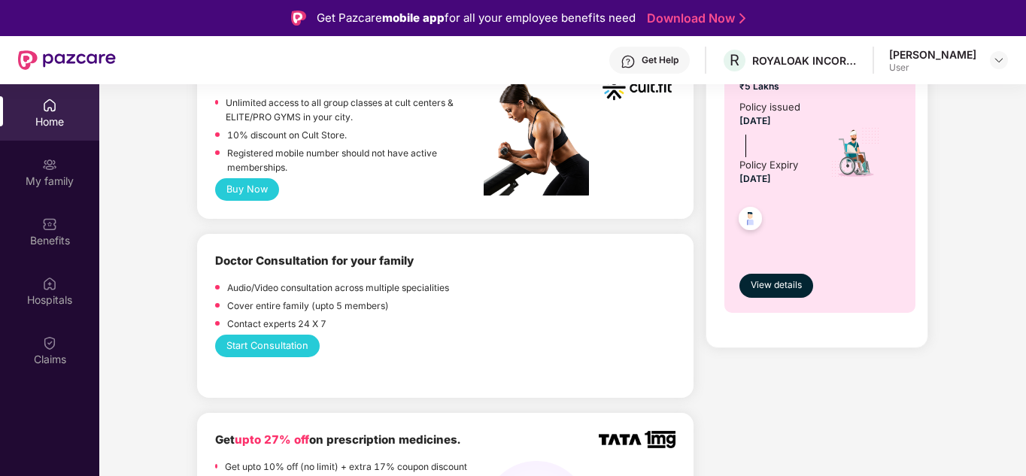
scroll to position [682, 0]
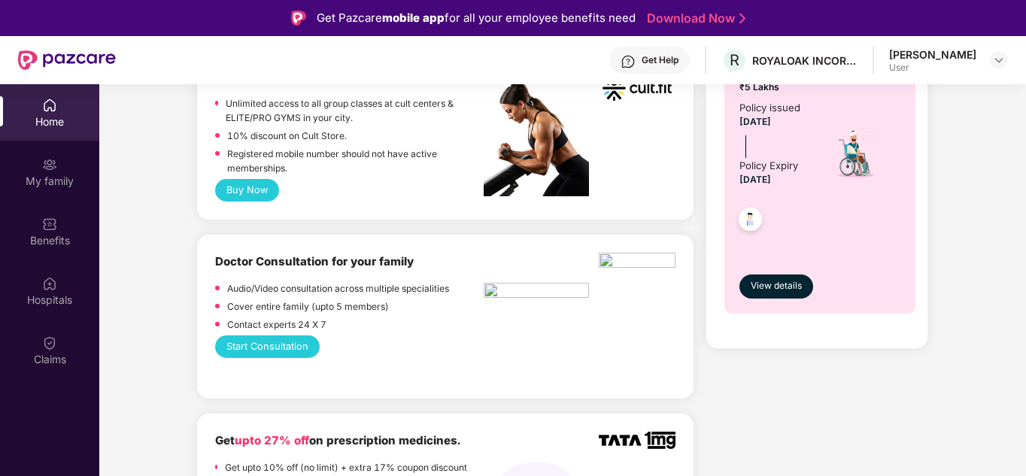
click at [276, 336] on button "Start Consultation" at bounding box center [267, 347] width 105 height 23
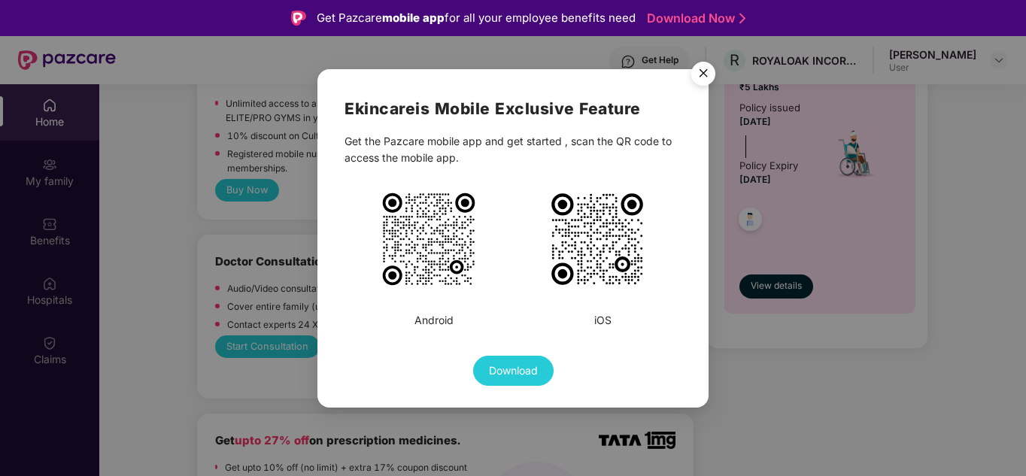
click at [707, 79] on img "Close" at bounding box center [703, 76] width 42 height 42
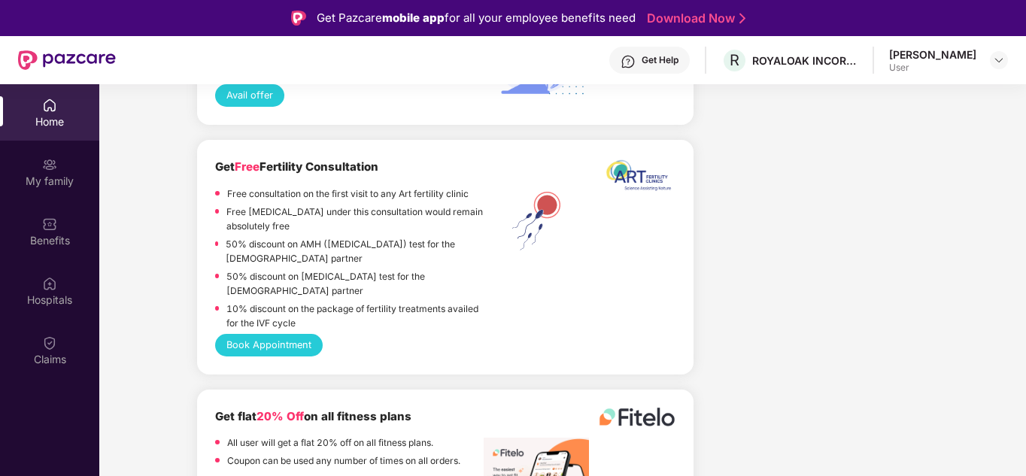
scroll to position [1336, 0]
click at [296, 335] on button "Book Appointment" at bounding box center [269, 346] width 108 height 23
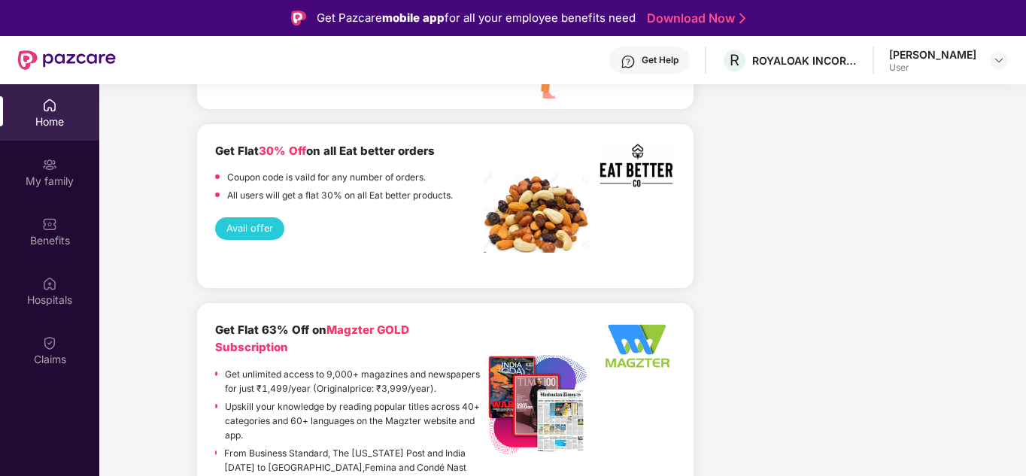
scroll to position [2320, 0]
click at [260, 217] on button "Avail offer" at bounding box center [249, 228] width 69 height 23
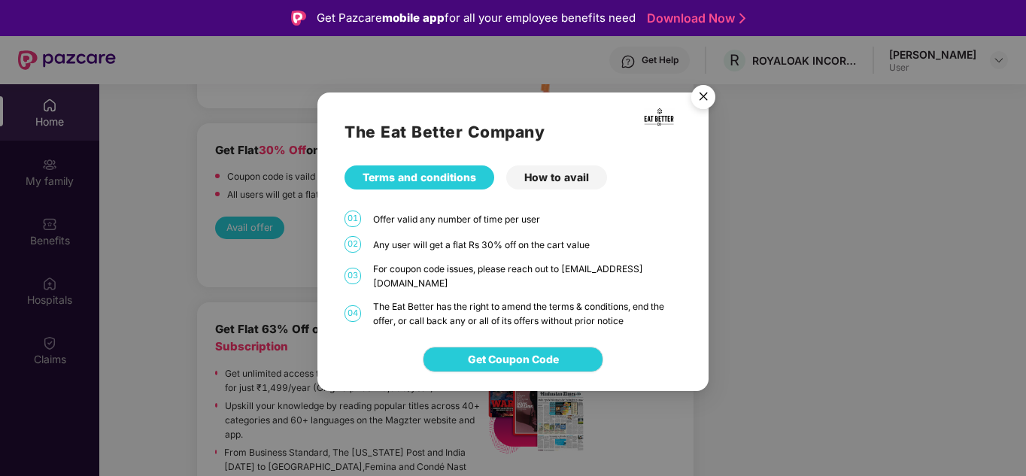
click at [563, 188] on div "How to avail" at bounding box center [556, 178] width 101 height 24
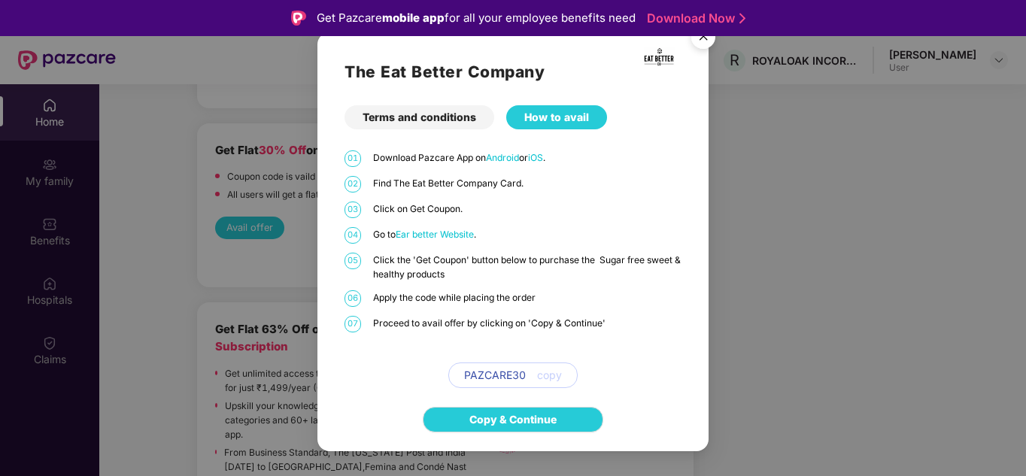
click at [699, 40] on img "Close" at bounding box center [703, 39] width 42 height 42
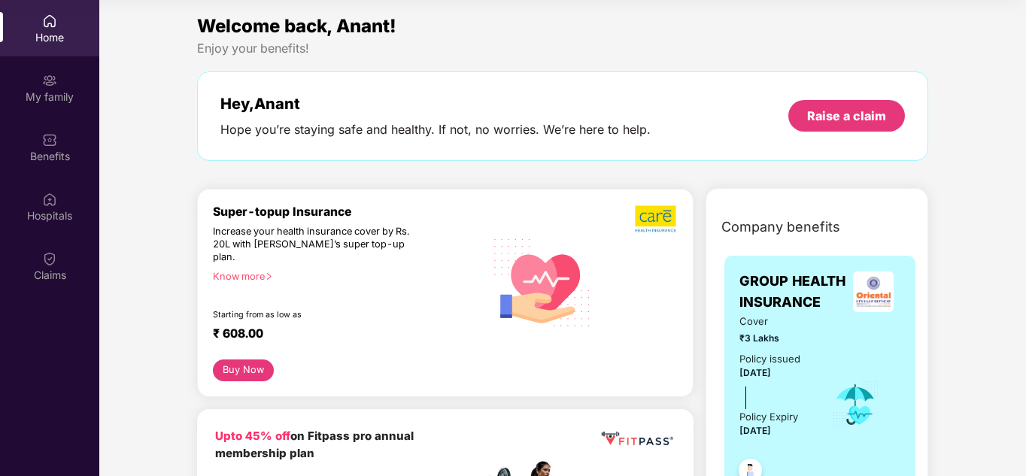
scroll to position [0, 0]
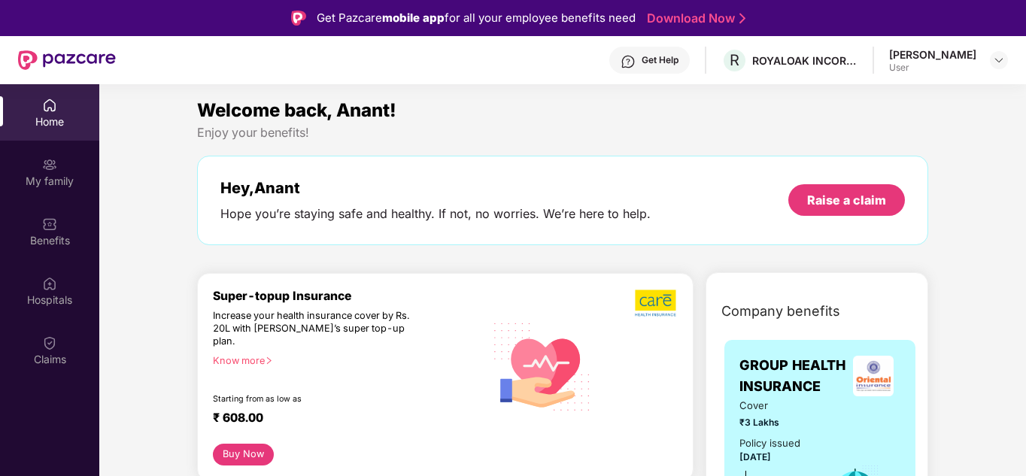
click at [676, 62] on div "Get Help" at bounding box center [660, 60] width 37 height 12
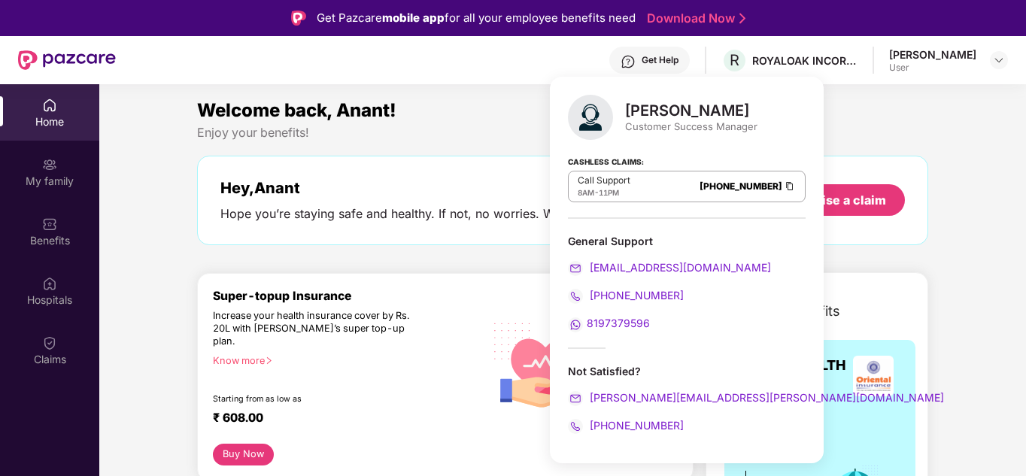
click at [623, 323] on span "8197379596" at bounding box center [618, 323] width 63 height 13
click at [607, 324] on span "8197379596" at bounding box center [618, 323] width 63 height 13
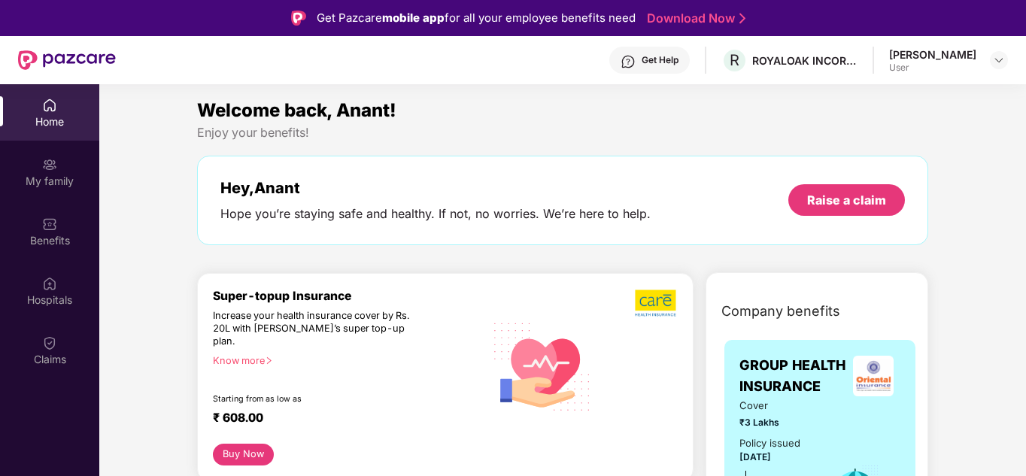
click at [468, 126] on div "Enjoy your benefits!" at bounding box center [562, 133] width 731 height 16
click at [1001, 55] on img at bounding box center [999, 60] width 12 height 12
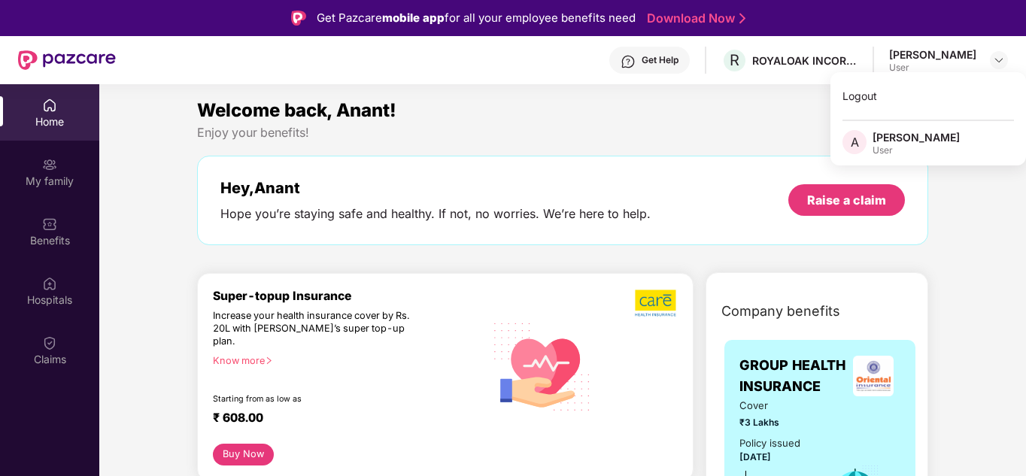
click at [852, 139] on span "A" at bounding box center [855, 142] width 8 height 18
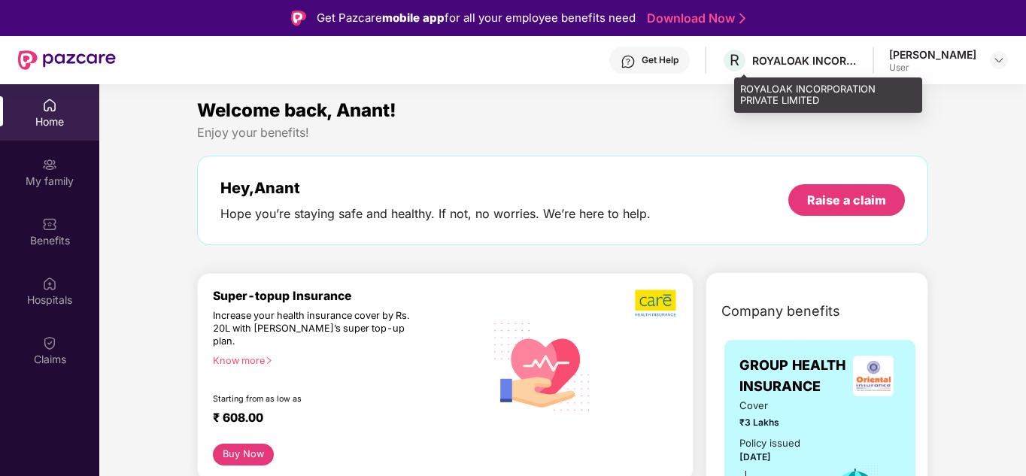
click at [824, 59] on div "ROYALOAK INCORPORATION PRIVATE LIMITED" at bounding box center [804, 60] width 105 height 14
click at [740, 57] on span "R" at bounding box center [735, 60] width 10 height 18
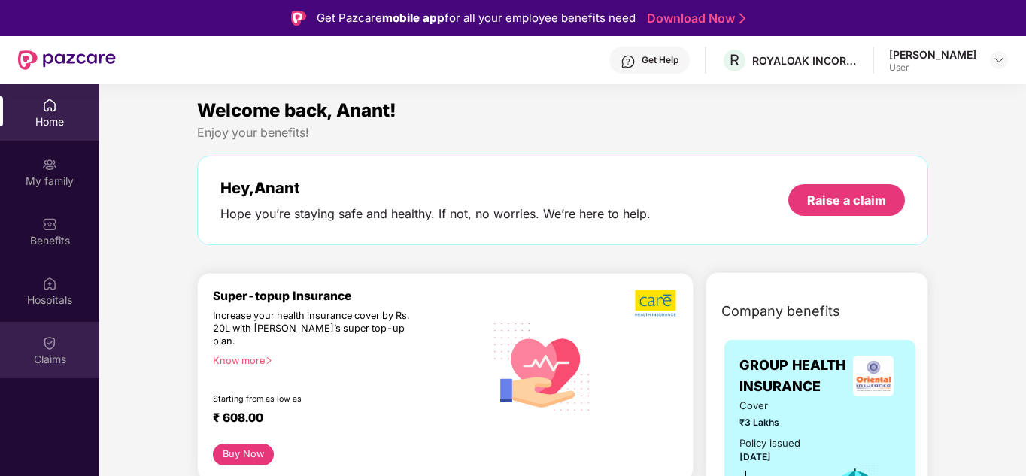
click at [54, 349] on img at bounding box center [49, 343] width 15 height 15
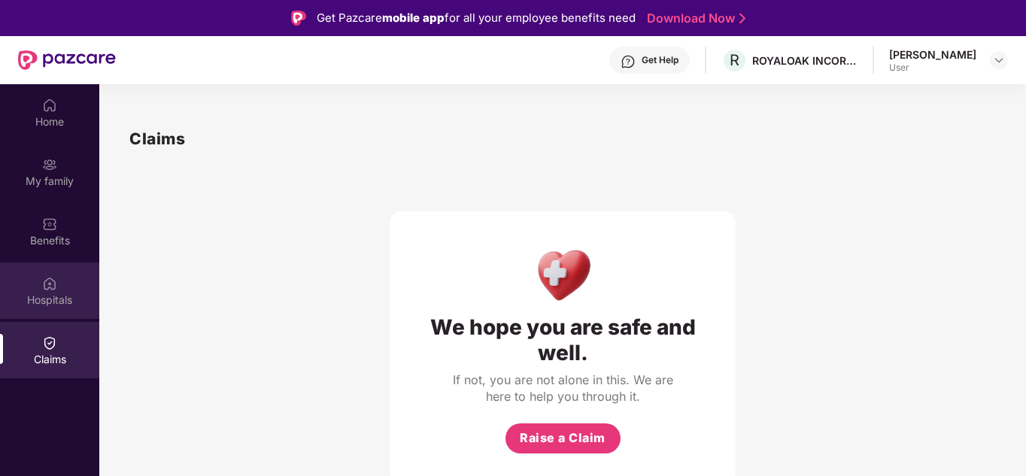
click at [55, 310] on div "Hospitals" at bounding box center [49, 291] width 99 height 56
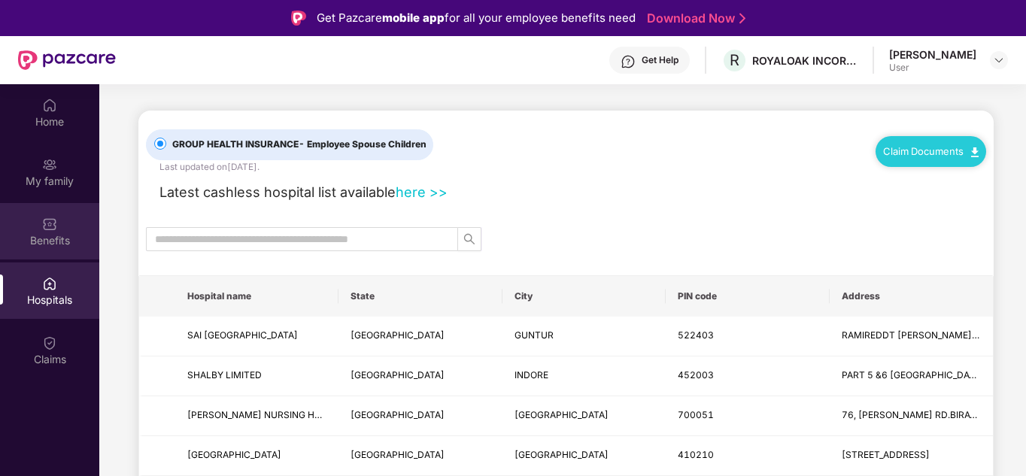
click at [62, 241] on div "Benefits" at bounding box center [49, 240] width 99 height 15
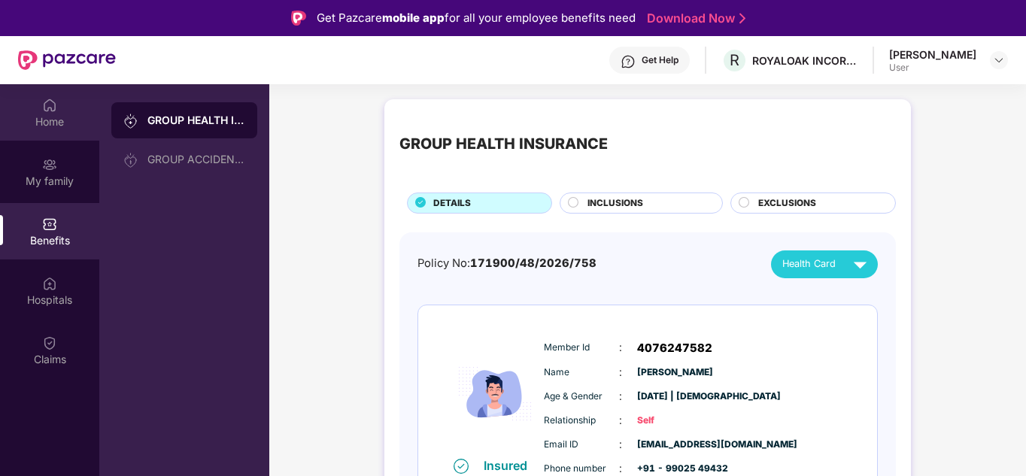
click at [55, 130] on div "Home" at bounding box center [49, 112] width 99 height 56
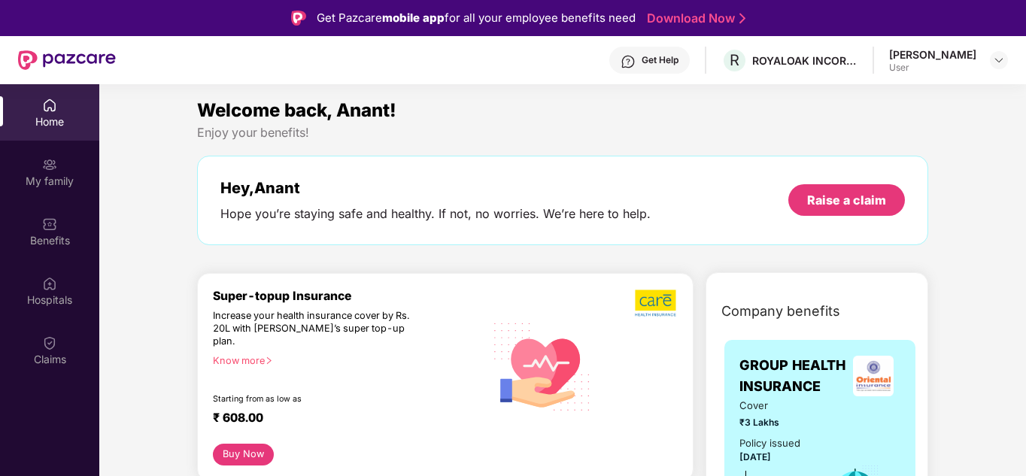
click at [652, 297] on img at bounding box center [656, 303] width 43 height 29
